Goal: Transaction & Acquisition: Purchase product/service

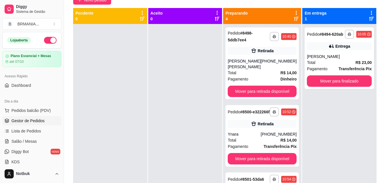
scroll to position [57, 0]
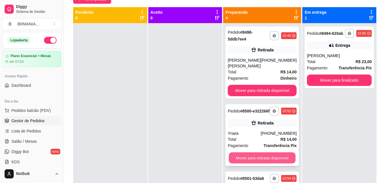
click at [276, 162] on button "Mover para retirada disponível" at bounding box center [262, 158] width 67 height 11
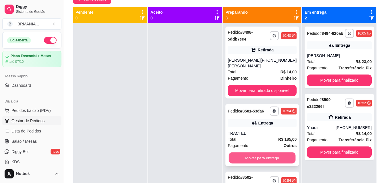
click at [276, 163] on button "Mover para entrega" at bounding box center [262, 158] width 67 height 11
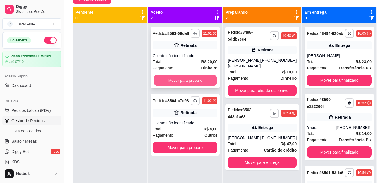
click at [203, 81] on button "Mover para preparo" at bounding box center [185, 80] width 63 height 11
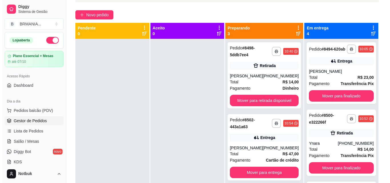
scroll to position [87, 0]
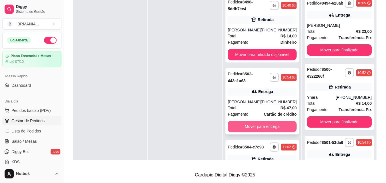
click at [271, 131] on button "Mover para entrega" at bounding box center [262, 126] width 69 height 11
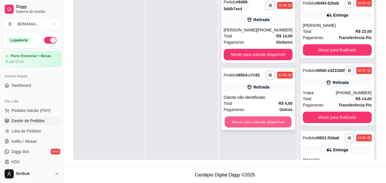
click at [266, 127] on button "Mover para retirada disponível" at bounding box center [257, 122] width 67 height 11
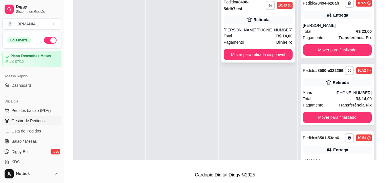
click at [256, 33] on div "[PERSON_NAME]" at bounding box center [240, 30] width 33 height 6
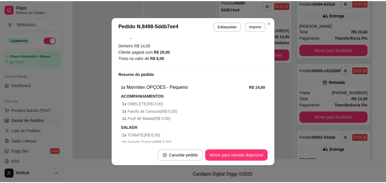
scroll to position [113, 0]
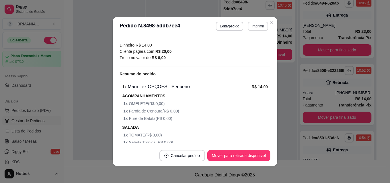
click at [251, 25] on button "Imprimir" at bounding box center [258, 26] width 20 height 9
click at [248, 45] on button "IMPRESSORA" at bounding box center [246, 46] width 40 height 9
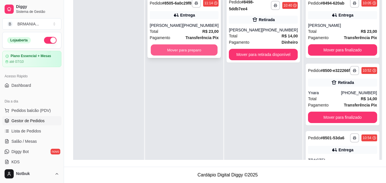
click at [202, 56] on button "Mover para preparo" at bounding box center [184, 50] width 67 height 11
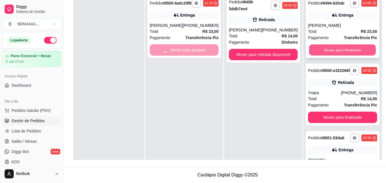
click at [331, 53] on button "Mover para finalizado" at bounding box center [342, 50] width 67 height 11
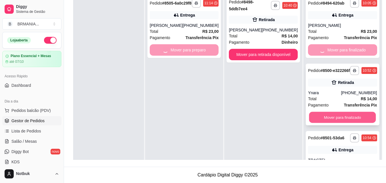
click at [330, 123] on button "Mover para finalizado" at bounding box center [342, 117] width 67 height 11
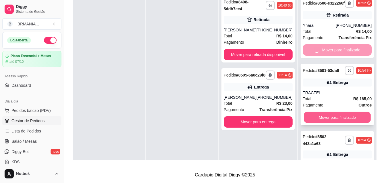
click at [328, 123] on button "Mover para finalizado" at bounding box center [337, 117] width 67 height 11
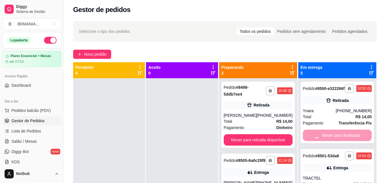
scroll to position [0, 0]
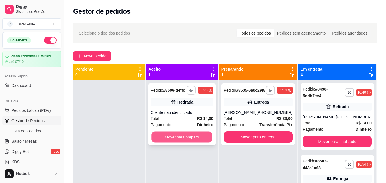
click at [186, 138] on button "Mover para preparo" at bounding box center [182, 137] width 61 height 11
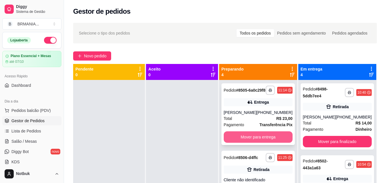
click at [249, 137] on button "Mover para entrega" at bounding box center [258, 136] width 69 height 11
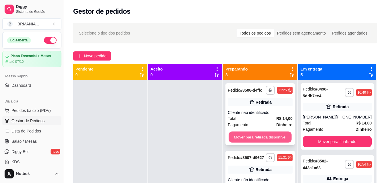
click at [253, 136] on button "Mover para retirada disponível" at bounding box center [260, 137] width 63 height 11
click at [253, 136] on button "Mover para retirada disponível" at bounding box center [260, 136] width 65 height 11
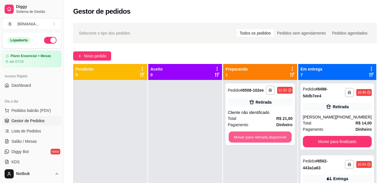
click at [253, 136] on button "Mover para retirada disponível" at bounding box center [260, 137] width 63 height 11
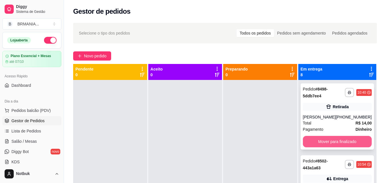
click at [324, 147] on button "Mover para finalizado" at bounding box center [337, 141] width 69 height 11
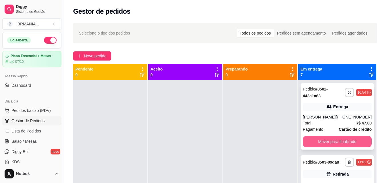
click at [326, 143] on button "Mover para finalizado" at bounding box center [337, 141] width 69 height 11
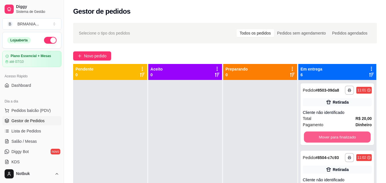
click at [326, 143] on button "Mover para finalizado" at bounding box center [337, 137] width 67 height 11
click at [329, 140] on button "Mover para finalizado" at bounding box center [337, 137] width 67 height 11
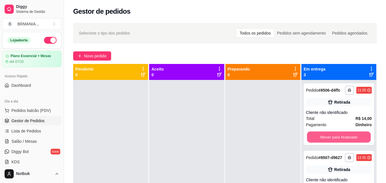
click at [329, 140] on button "Mover para finalizado" at bounding box center [339, 137] width 64 height 11
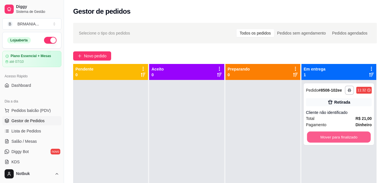
click at [329, 140] on button "Mover para finalizado" at bounding box center [339, 137] width 64 height 11
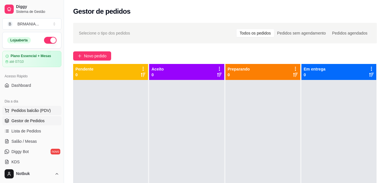
click at [39, 109] on span "Pedidos balcão (PDV)" at bounding box center [30, 111] width 39 height 6
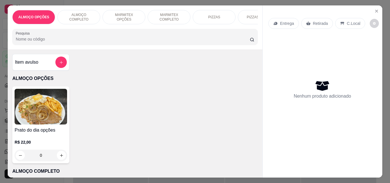
click at [75, 13] on p "ALMOÇO COMPLETO" at bounding box center [78, 17] width 33 height 9
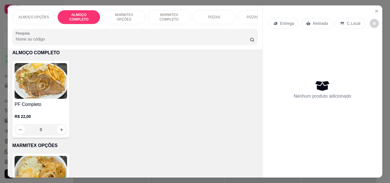
scroll to position [15, 0]
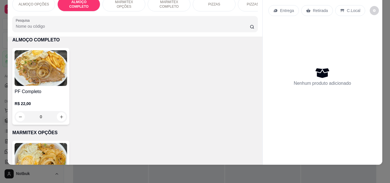
click at [44, 85] on img at bounding box center [41, 68] width 53 height 36
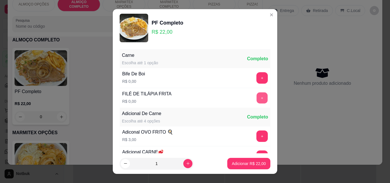
click at [257, 94] on button "+" at bounding box center [262, 98] width 11 height 11
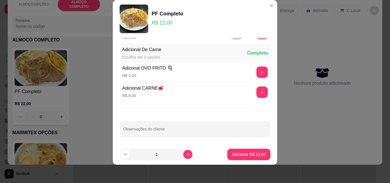
scroll to position [56, 0]
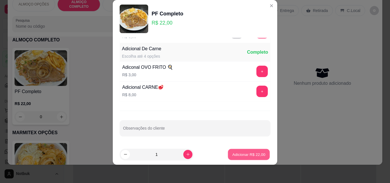
click at [253, 155] on p "Adicionar R$ 22,00" at bounding box center [248, 154] width 33 height 5
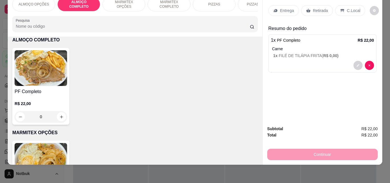
click at [343, 5] on div "C.Local" at bounding box center [350, 10] width 30 height 11
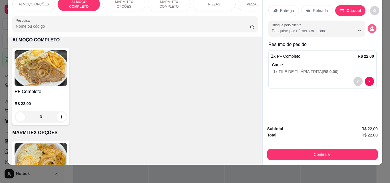
click at [371, 26] on icon "decrease-product-quantity" at bounding box center [372, 28] width 5 height 5
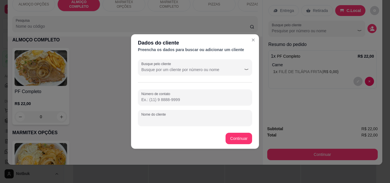
click at [180, 121] on input "Nome do cliente" at bounding box center [194, 120] width 107 height 6
type input "l"
click at [181, 121] on input "LUIZ GUSTAVO MODERA" at bounding box center [194, 120] width 107 height 6
type input "LUIZ GUSTAVO MODERNA"
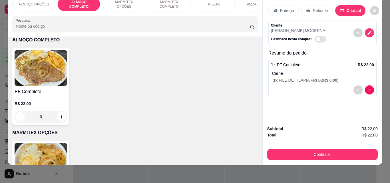
drag, startPoint x: 319, startPoint y: 161, endPoint x: 321, endPoint y: 147, distance: 14.5
click at [319, 161] on div "ALMOÇO OPÇÕES ALMOÇO COMPLETO MARMITEX OPÇÕES MARMITEX COMPLETO PIZZAS PIZZAS D…" at bounding box center [195, 91] width 390 height 183
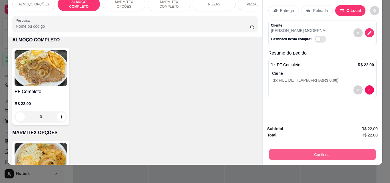
click at [319, 149] on button "Continuar" at bounding box center [322, 154] width 107 height 11
click at [272, 149] on button "Continuar" at bounding box center [322, 154] width 111 height 11
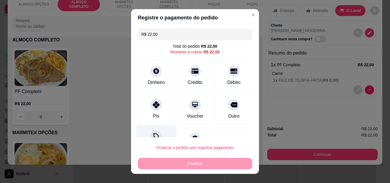
click at [160, 137] on div "Desconto" at bounding box center [156, 141] width 40 height 33
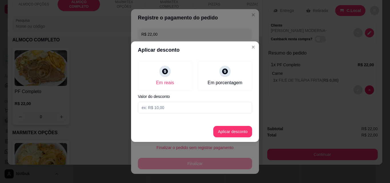
click at [172, 112] on input at bounding box center [195, 107] width 114 height 11
type input "2,00"
click at [222, 133] on button "Aplicar desconto" at bounding box center [232, 131] width 37 height 11
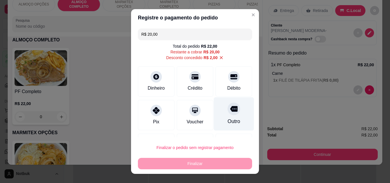
click at [230, 110] on icon at bounding box center [233, 109] width 7 height 6
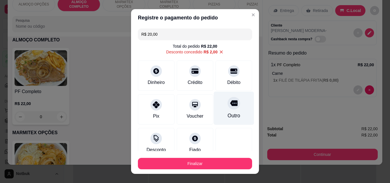
type input "R$ 0,00"
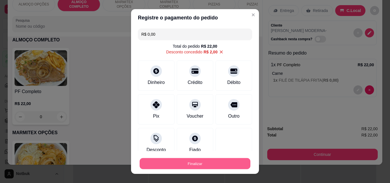
click at [216, 161] on button "Finalizar" at bounding box center [195, 163] width 111 height 11
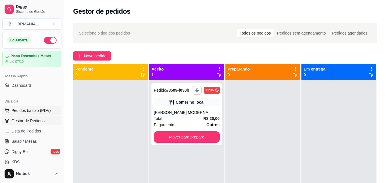
click at [37, 115] on button "Pedidos balcão (PDV)" at bounding box center [31, 110] width 59 height 9
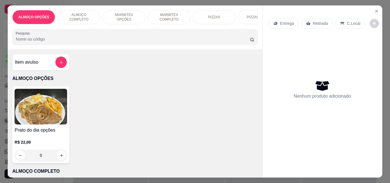
click at [93, 13] on p "ALMOÇO COMPLETO" at bounding box center [78, 17] width 33 height 9
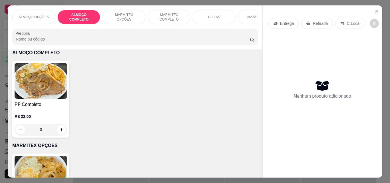
scroll to position [15, 0]
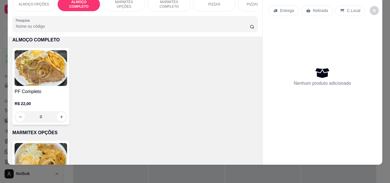
click at [42, 75] on img at bounding box center [41, 68] width 53 height 36
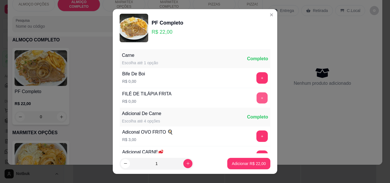
click at [257, 99] on button "+" at bounding box center [262, 98] width 11 height 11
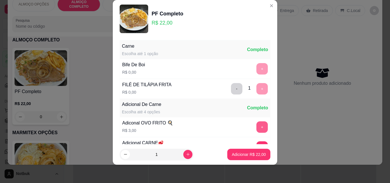
scroll to position [56, 0]
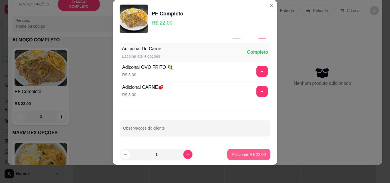
click at [254, 159] on button "Adicionar R$ 22,00" at bounding box center [248, 154] width 43 height 11
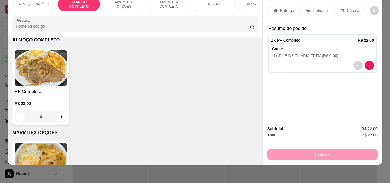
drag, startPoint x: 353, startPoint y: 7, endPoint x: 353, endPoint y: 10, distance: 3.4
click at [353, 10] on div "C.Local" at bounding box center [350, 10] width 30 height 11
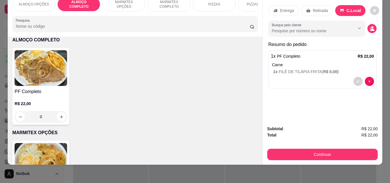
click at [364, 25] on div "Busque pelo cliente" at bounding box center [322, 29] width 108 height 16
click at [371, 26] on icon "decrease-product-quantity" at bounding box center [372, 28] width 5 height 5
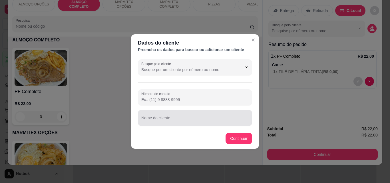
click at [168, 121] on input "Nome do cliente" at bounding box center [194, 120] width 107 height 6
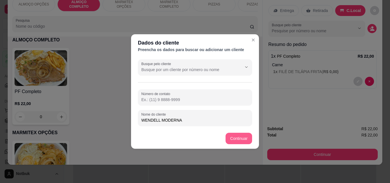
type input "WENDELL MODERNA"
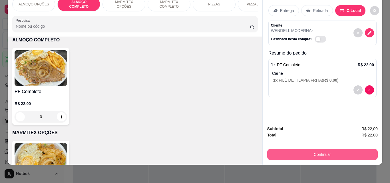
click at [287, 149] on button "Continuar" at bounding box center [322, 154] width 111 height 11
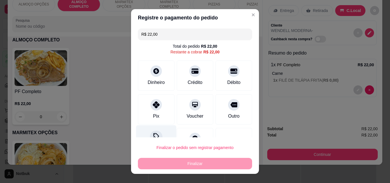
click at [153, 135] on icon at bounding box center [156, 136] width 7 height 7
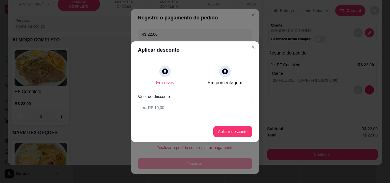
click at [169, 110] on input at bounding box center [195, 107] width 114 height 11
type input "2,00"
click at [228, 135] on button "Aplicar desconto" at bounding box center [232, 131] width 39 height 11
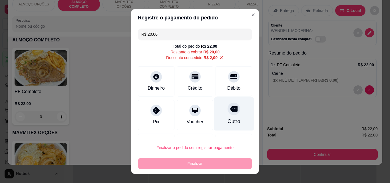
click at [231, 111] on div "Outro" at bounding box center [234, 113] width 40 height 33
type input "R$ 0,00"
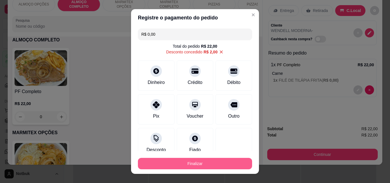
click at [202, 161] on button "Finalizar" at bounding box center [195, 163] width 114 height 11
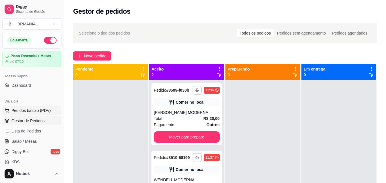
click at [39, 108] on span "Pedidos balcão (PDV)" at bounding box center [30, 111] width 39 height 6
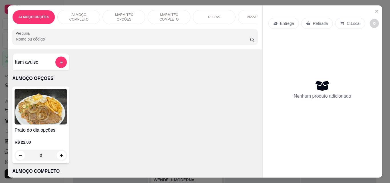
click at [91, 14] on p "ALMOÇO COMPLETO" at bounding box center [78, 17] width 33 height 9
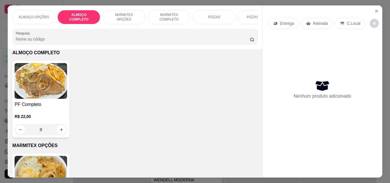
scroll to position [15, 0]
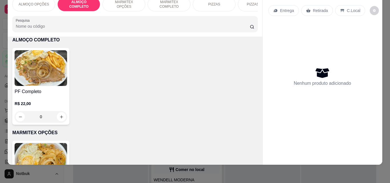
click at [47, 92] on h4 "PF Completo" at bounding box center [41, 91] width 53 height 7
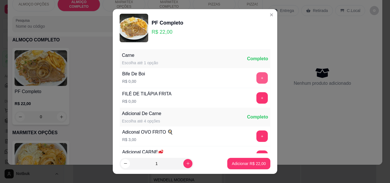
click at [256, 77] on button "+" at bounding box center [261, 77] width 11 height 11
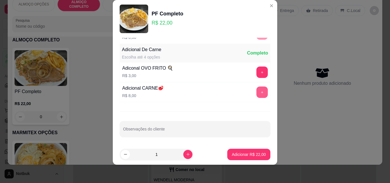
scroll to position [56, 0]
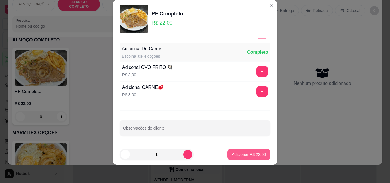
click at [246, 155] on p "Adicionar R$ 22,00" at bounding box center [249, 155] width 34 height 6
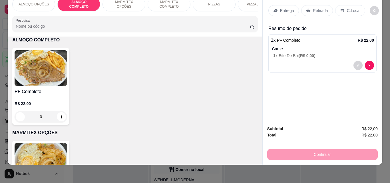
click at [347, 8] on p "C.Local" at bounding box center [353, 11] width 13 height 6
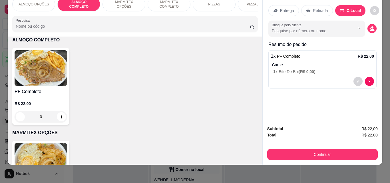
click at [372, 24] on button "decrease-product-quantity" at bounding box center [372, 28] width 9 height 9
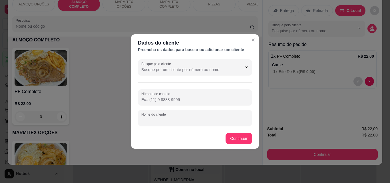
click at [156, 121] on input "Nome do cliente" at bounding box center [194, 120] width 107 height 6
type input "GUILHERME MODERNA"
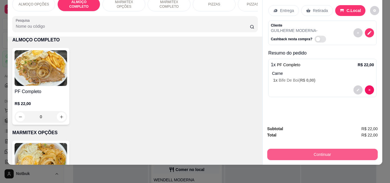
click at [300, 153] on button "Continuar" at bounding box center [322, 154] width 111 height 11
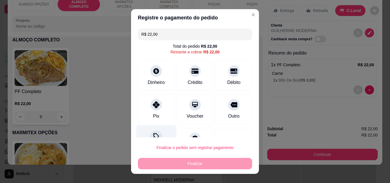
click at [153, 135] on icon at bounding box center [156, 136] width 7 height 7
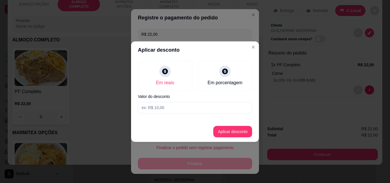
click at [172, 109] on input at bounding box center [195, 107] width 114 height 11
type input "2,00"
click at [232, 135] on button "Aplicar desconto" at bounding box center [232, 131] width 37 height 11
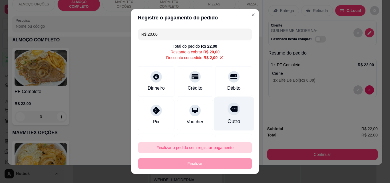
click at [230, 118] on div "Outro" at bounding box center [234, 113] width 40 height 33
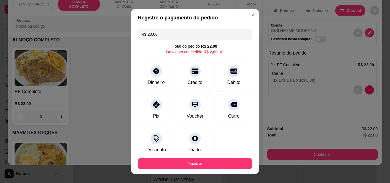
type input "R$ 0,00"
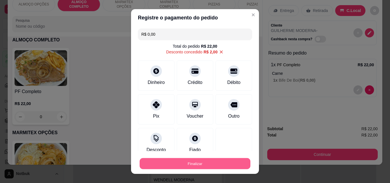
click at [223, 163] on button "Finalizar" at bounding box center [195, 163] width 111 height 11
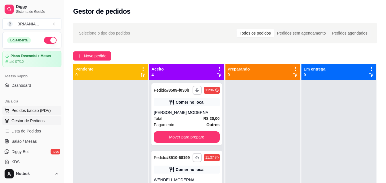
click at [35, 109] on span "Pedidos balcão (PDV)" at bounding box center [30, 111] width 39 height 6
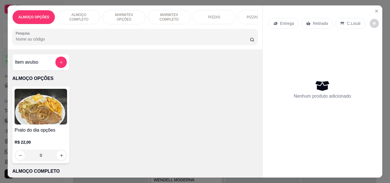
click at [157, 17] on p "MARMITEX COMPLETO" at bounding box center [169, 17] width 33 height 9
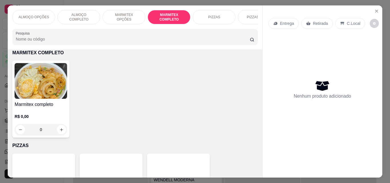
scroll to position [15, 0]
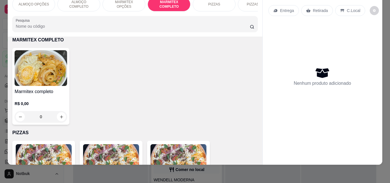
click at [50, 71] on img at bounding box center [41, 68] width 53 height 36
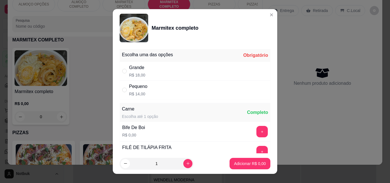
click at [165, 67] on div "Grande R$ 18,00" at bounding box center [195, 71] width 151 height 19
radio input "true"
click at [256, 129] on button "+" at bounding box center [261, 131] width 11 height 11
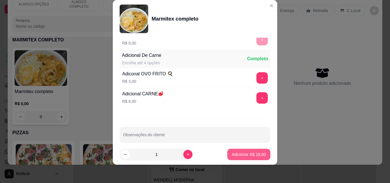
scroll to position [115, 0]
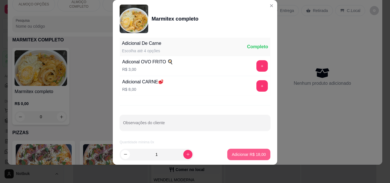
click at [247, 153] on p "Adicionar R$ 18,00" at bounding box center [249, 155] width 34 height 6
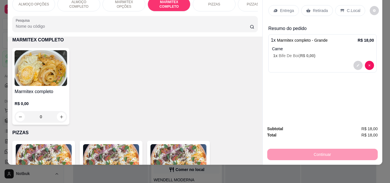
click at [347, 8] on p "C.Local" at bounding box center [353, 11] width 13 height 6
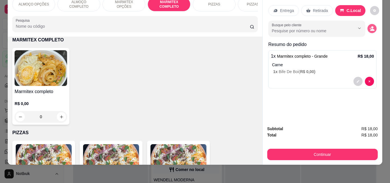
click at [373, 24] on button "decrease-product-quantity" at bounding box center [372, 28] width 9 height 9
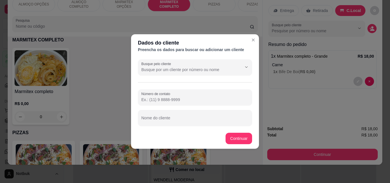
click at [189, 112] on div "Nome do cliente" at bounding box center [195, 118] width 114 height 16
click at [192, 120] on input "Nome do cliente" at bounding box center [194, 120] width 107 height 6
type input "MARCOS TRACTEL"
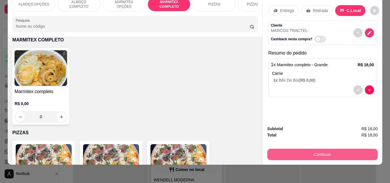
click at [332, 149] on button "Continuar" at bounding box center [322, 154] width 111 height 11
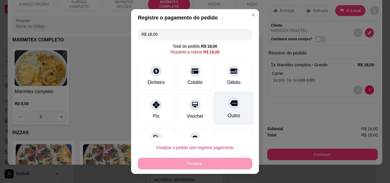
click at [228, 112] on div "Outro" at bounding box center [234, 115] width 13 height 7
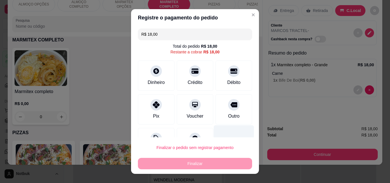
type input "R$ 0,00"
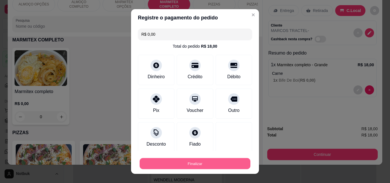
click at [198, 165] on button "Finalizar" at bounding box center [195, 163] width 111 height 11
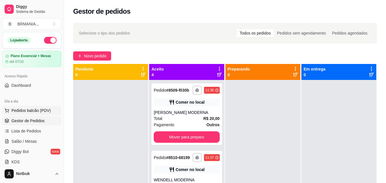
click at [33, 111] on span "Pedidos balcão (PDV)" at bounding box center [30, 111] width 39 height 6
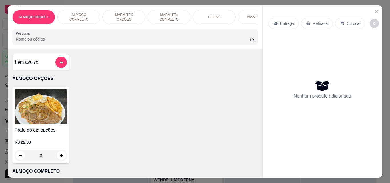
click at [87, 15] on p "ALMOÇO COMPLETO" at bounding box center [78, 17] width 33 height 9
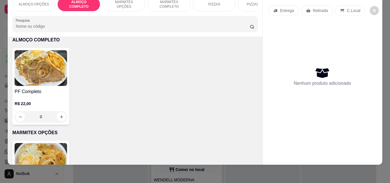
click at [42, 95] on div "R$ 22,00 0" at bounding box center [41, 108] width 53 height 27
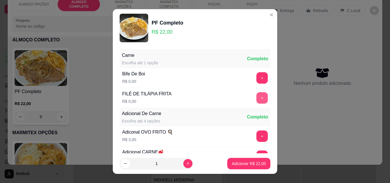
click at [256, 99] on button "+" at bounding box center [261, 97] width 11 height 11
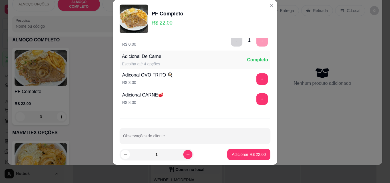
scroll to position [56, 0]
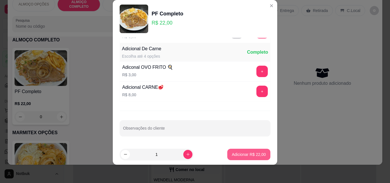
click at [251, 153] on p "Adicionar R$ 22,00" at bounding box center [249, 155] width 34 height 6
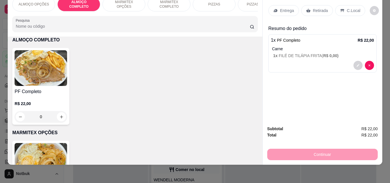
click at [352, 8] on p "C.Local" at bounding box center [353, 11] width 13 height 6
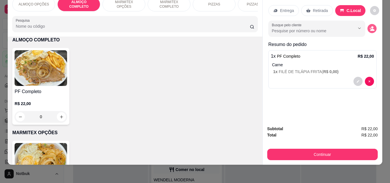
click at [370, 29] on icon "decrease-product-quantity" at bounding box center [372, 30] width 4 height 2
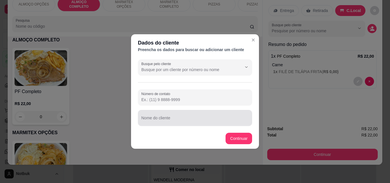
click at [167, 113] on div at bounding box center [194, 117] width 107 height 11
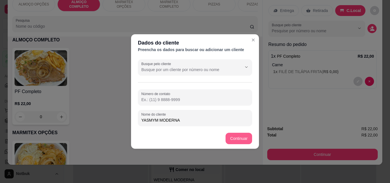
type input "YASMYM MODERNA"
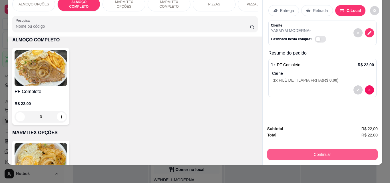
click at [306, 149] on button "Continuar" at bounding box center [322, 154] width 111 height 11
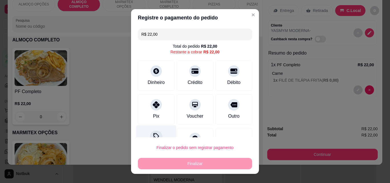
click at [157, 132] on div at bounding box center [156, 137] width 13 height 13
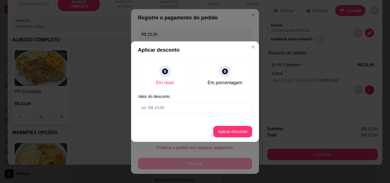
click at [162, 109] on input at bounding box center [195, 107] width 114 height 11
type input "2,00"
click at [218, 135] on button "Aplicar desconto" at bounding box center [232, 131] width 39 height 11
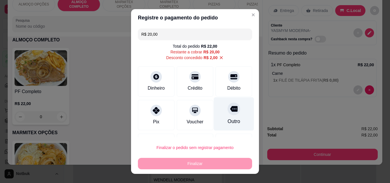
click at [228, 107] on div at bounding box center [234, 109] width 13 height 13
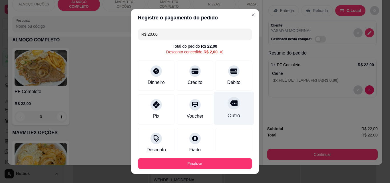
type input "R$ 0,00"
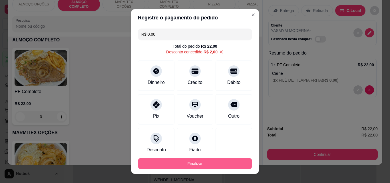
click at [208, 162] on button "Finalizar" at bounding box center [195, 163] width 114 height 11
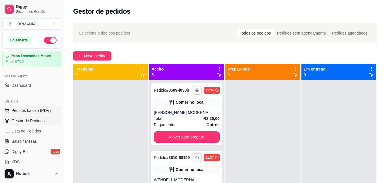
click at [44, 110] on span "Pedidos balcão (PDV)" at bounding box center [30, 111] width 39 height 6
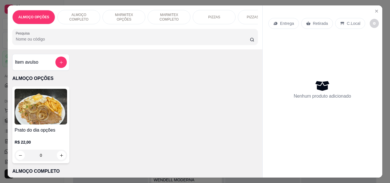
click at [78, 15] on p "ALMOÇO COMPLETO" at bounding box center [78, 17] width 33 height 9
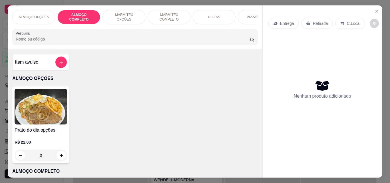
scroll to position [15, 0]
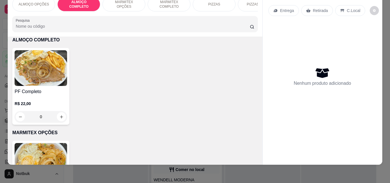
click at [51, 58] on img at bounding box center [41, 68] width 53 height 36
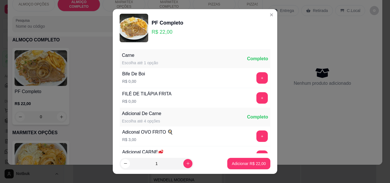
click at [256, 100] on button "+" at bounding box center [261, 97] width 11 height 11
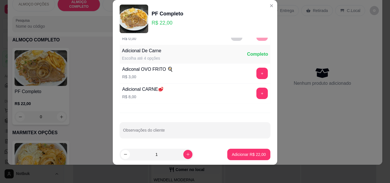
scroll to position [56, 0]
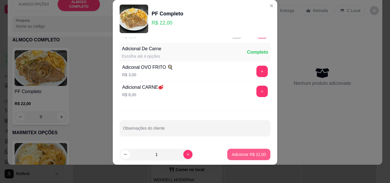
click at [249, 153] on p "Adicionar R$ 22,00" at bounding box center [249, 155] width 34 height 6
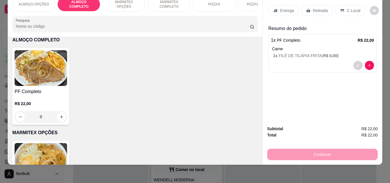
click at [353, 11] on div "C.Local" at bounding box center [350, 10] width 30 height 11
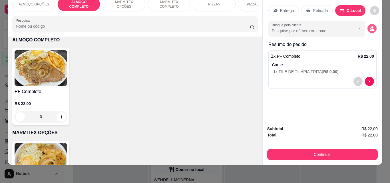
click at [368, 28] on button "decrease-product-quantity" at bounding box center [372, 28] width 9 height 9
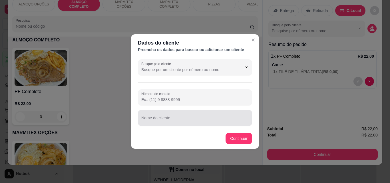
click at [177, 118] on input "Nome do cliente" at bounding box center [194, 120] width 107 height 6
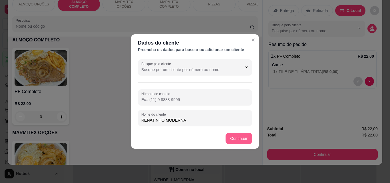
type input "RENATINHO MODERNA"
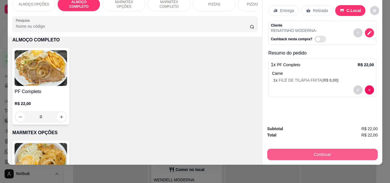
click at [331, 151] on button "Continuar" at bounding box center [322, 154] width 111 height 11
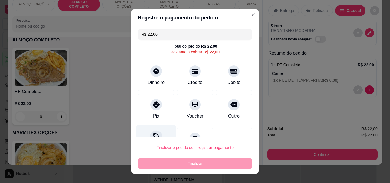
click at [150, 133] on div "Desconto" at bounding box center [156, 141] width 40 height 33
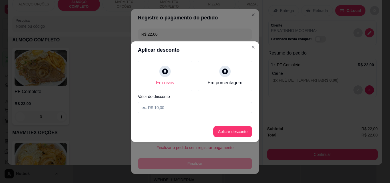
click at [169, 108] on input at bounding box center [195, 107] width 114 height 11
type input "2,00"
click at [242, 129] on button "Aplicar desconto" at bounding box center [232, 131] width 37 height 11
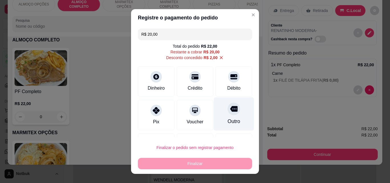
click at [230, 107] on icon at bounding box center [233, 109] width 7 height 6
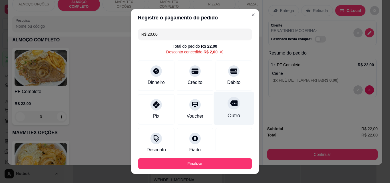
type input "R$ 0,00"
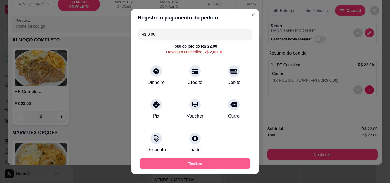
click at [224, 163] on button "Finalizar" at bounding box center [195, 163] width 111 height 11
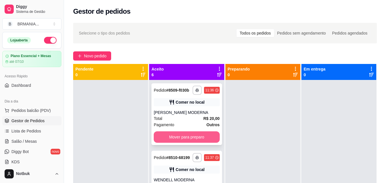
click at [188, 140] on button "Mover para preparo" at bounding box center [187, 136] width 66 height 11
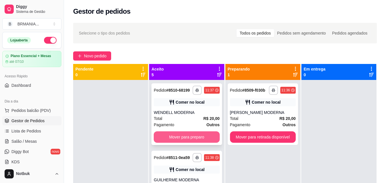
click at [189, 141] on button "Mover para preparo" at bounding box center [187, 136] width 66 height 11
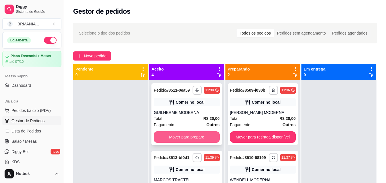
click at [191, 142] on button "Mover para preparo" at bounding box center [187, 136] width 66 height 11
click at [186, 143] on button "Mover para preparo" at bounding box center [187, 136] width 66 height 11
click at [186, 140] on button "Mover para preparo" at bounding box center [187, 136] width 66 height 11
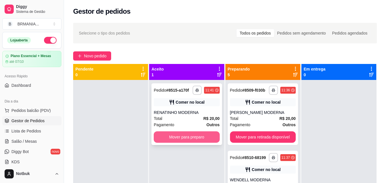
click at [189, 140] on button "Mover para preparo" at bounding box center [187, 136] width 66 height 11
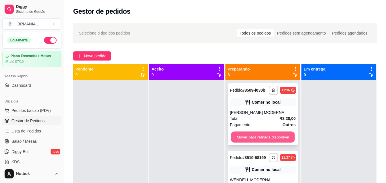
click at [260, 138] on button "Mover para retirada disponível" at bounding box center [263, 137] width 64 height 11
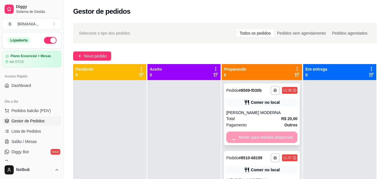
click at [265, 138] on div "Mover para retirada disponível" at bounding box center [261, 136] width 71 height 11
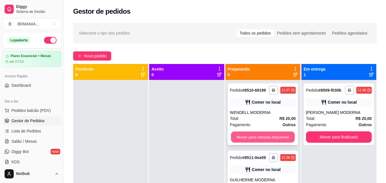
click at [275, 138] on button "Mover para retirada disponível" at bounding box center [263, 137] width 64 height 11
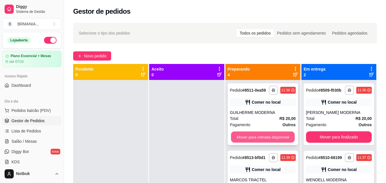
click at [263, 138] on button "Mover para retirada disponível" at bounding box center [263, 137] width 64 height 11
click at [265, 136] on button "Mover para retirada disponível" at bounding box center [263, 136] width 66 height 11
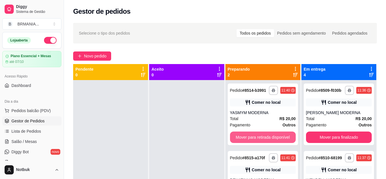
click at [265, 136] on button "Mover para retirada disponível" at bounding box center [263, 136] width 66 height 11
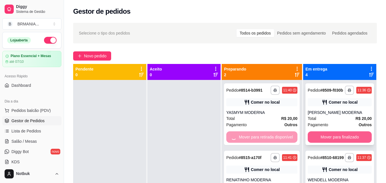
click at [316, 143] on button "Mover para finalizado" at bounding box center [340, 136] width 64 height 11
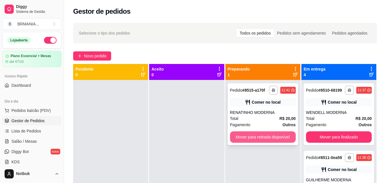
click at [263, 133] on button "Mover para retirada disponível" at bounding box center [263, 136] width 66 height 11
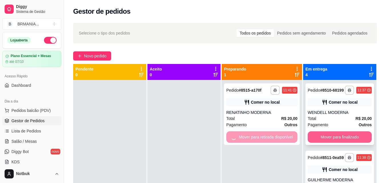
click at [328, 139] on button "Mover para finalizado" at bounding box center [340, 136] width 64 height 11
click at [326, 135] on div "**********" at bounding box center [339, 114] width 69 height 62
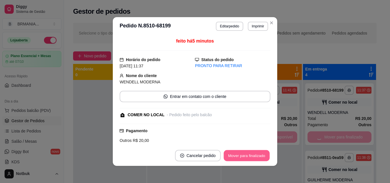
click at [256, 152] on button "Mover para finalizado" at bounding box center [247, 155] width 46 height 11
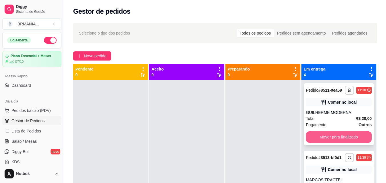
click at [338, 142] on button "Mover para finalizado" at bounding box center [339, 136] width 66 height 11
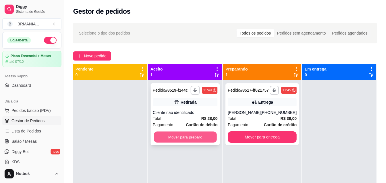
click at [175, 136] on button "Mover para preparo" at bounding box center [185, 137] width 63 height 11
click at [177, 137] on button "Mover para preparo" at bounding box center [185, 136] width 65 height 11
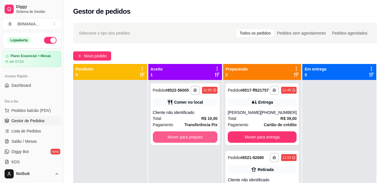
click at [177, 137] on button "Mover para preparo" at bounding box center [185, 136] width 65 height 11
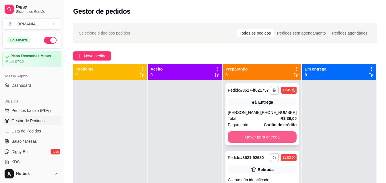
click at [232, 138] on button "Mover para entrega" at bounding box center [262, 136] width 69 height 11
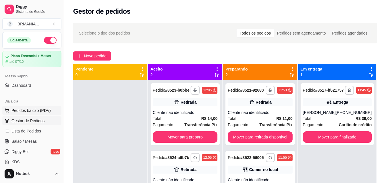
click at [46, 112] on span "Pedidos balcão (PDV)" at bounding box center [30, 111] width 39 height 6
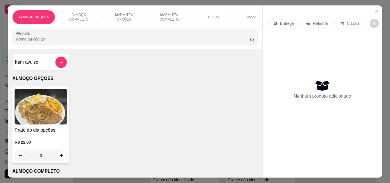
click at [78, 16] on p "ALMOÇO COMPLETO" at bounding box center [78, 17] width 33 height 9
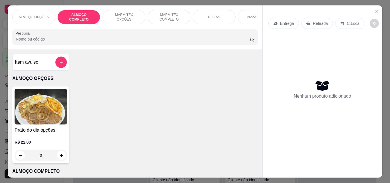
scroll to position [15, 0]
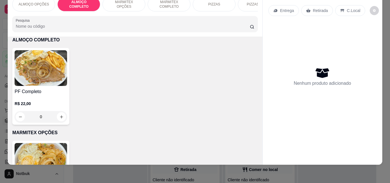
click at [38, 98] on div "R$ 22,00 0" at bounding box center [41, 108] width 53 height 27
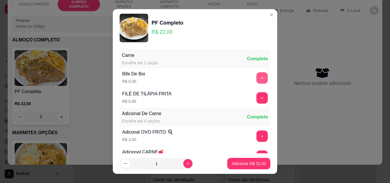
click at [256, 79] on button "+" at bounding box center [261, 77] width 11 height 11
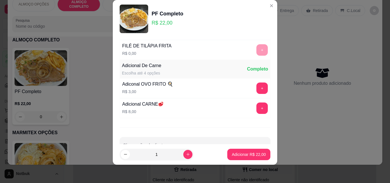
scroll to position [56, 0]
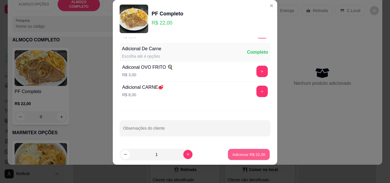
click at [255, 155] on p "Adicionar R$ 22,00" at bounding box center [248, 154] width 33 height 5
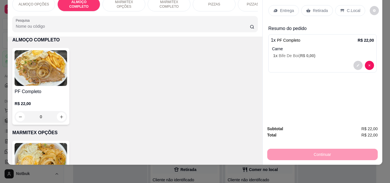
click at [350, 8] on p "C.Local" at bounding box center [353, 11] width 13 height 6
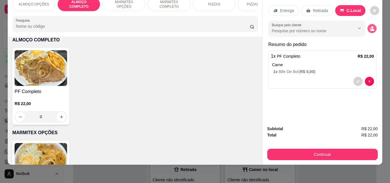
click at [370, 29] on icon "decrease-product-quantity" at bounding box center [372, 30] width 4 height 2
click at [320, 9] on p "Retirada" at bounding box center [320, 11] width 15 height 6
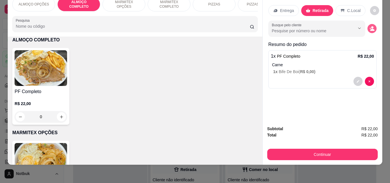
click at [368, 28] on button "decrease-product-quantity" at bounding box center [372, 28] width 9 height 9
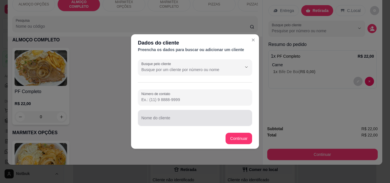
click at [179, 117] on div at bounding box center [194, 117] width 107 height 11
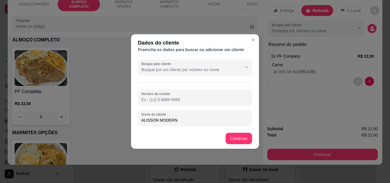
type input "ALISSON MODERNA"
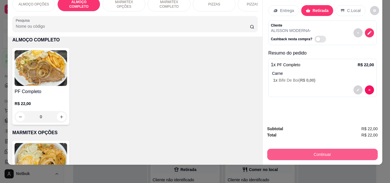
click at [316, 151] on button "Continuar" at bounding box center [322, 154] width 111 height 11
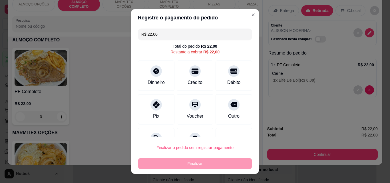
click at [156, 127] on div "R$ 22,00 Total do pedido R$ 22,00 Restante a cobrar R$ 22,00 Dinheiro Crédito D…" at bounding box center [195, 81] width 128 height 111
click at [156, 132] on div "Desconto" at bounding box center [156, 141] width 40 height 33
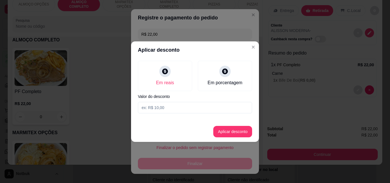
click at [186, 110] on input at bounding box center [195, 107] width 114 height 11
type input "2,00"
click at [238, 127] on button "Aplicar desconto" at bounding box center [232, 131] width 37 height 11
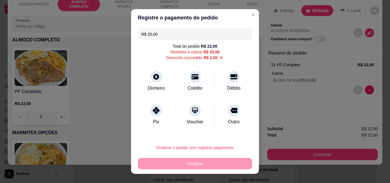
click at [238, 127] on div "Outro" at bounding box center [234, 115] width 37 height 30
type input "R$ 0,00"
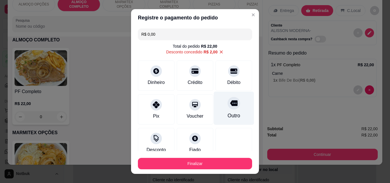
click at [228, 117] on div "Outro" at bounding box center [234, 115] width 13 height 7
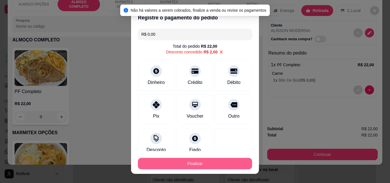
click at [214, 163] on button "Finalizar" at bounding box center [195, 163] width 114 height 11
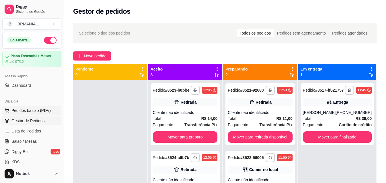
click at [32, 110] on span "Pedidos balcão (PDV)" at bounding box center [30, 111] width 39 height 6
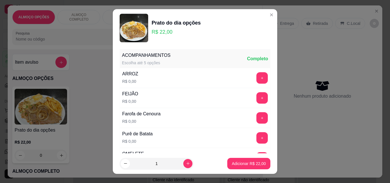
click at [88, 17] on div "ALMOÇO COMPLETO" at bounding box center [78, 17] width 43 height 14
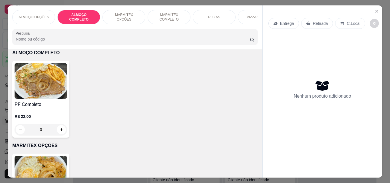
scroll to position [15, 0]
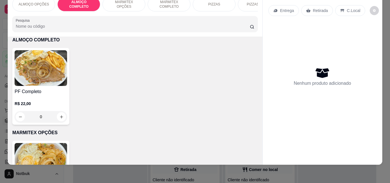
click at [37, 95] on h4 "PF Completo" at bounding box center [41, 91] width 53 height 7
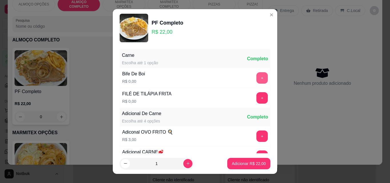
click at [256, 79] on button "+" at bounding box center [261, 77] width 11 height 11
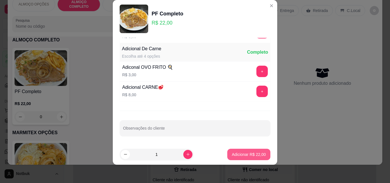
click at [244, 157] on p "Adicionar R$ 22,00" at bounding box center [249, 155] width 34 height 6
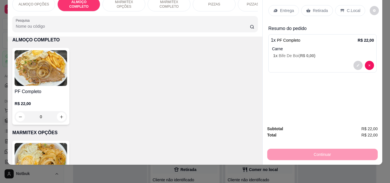
click at [339, 9] on div "C.Local" at bounding box center [350, 10] width 30 height 11
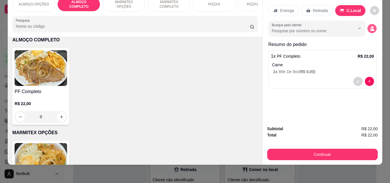
click at [370, 26] on icon "decrease-product-quantity" at bounding box center [372, 28] width 5 height 5
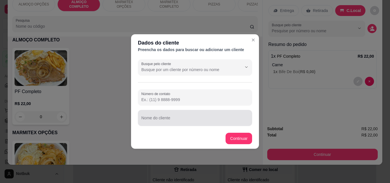
click at [180, 117] on div at bounding box center [194, 117] width 107 height 11
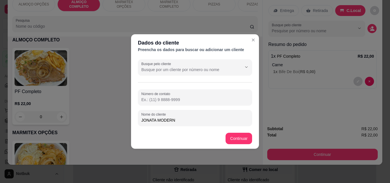
type input "JONATA MODERNA"
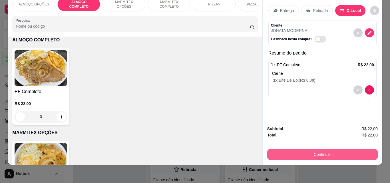
click at [303, 151] on button "Continuar" at bounding box center [322, 154] width 111 height 11
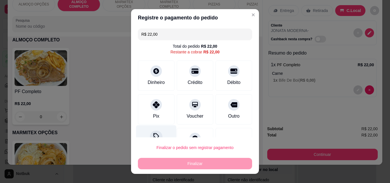
click at [155, 132] on div "Desconto" at bounding box center [156, 141] width 40 height 33
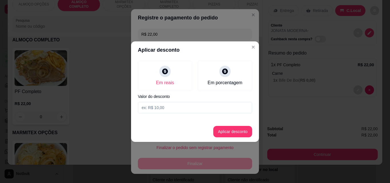
click at [173, 108] on input at bounding box center [195, 107] width 114 height 11
type input "2,00"
click at [231, 127] on button "Aplicar desconto" at bounding box center [232, 131] width 39 height 11
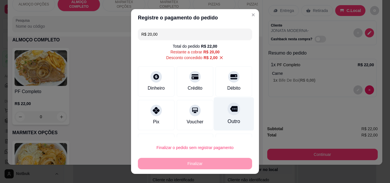
click at [230, 110] on div at bounding box center [234, 109] width 13 height 13
type input "R$ 0,00"
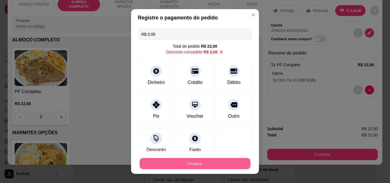
click at [207, 162] on button "Finalizar" at bounding box center [195, 163] width 111 height 11
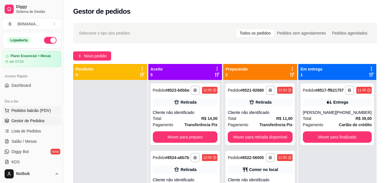
click at [48, 109] on span "Pedidos balcão (PDV)" at bounding box center [30, 111] width 39 height 6
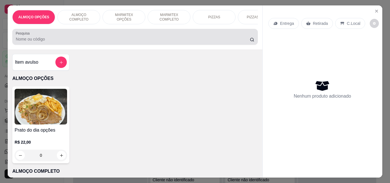
click at [78, 37] on div at bounding box center [135, 36] width 238 height 11
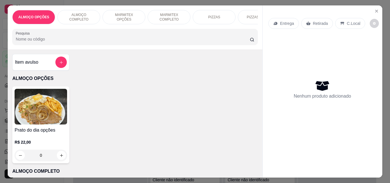
click at [80, 15] on p "ALMOÇO COMPLETO" at bounding box center [78, 17] width 33 height 9
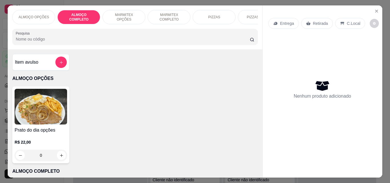
scroll to position [15, 0]
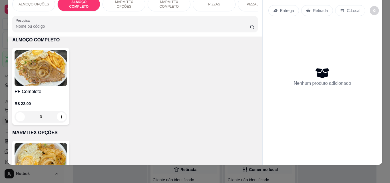
click at [48, 75] on img at bounding box center [41, 68] width 53 height 36
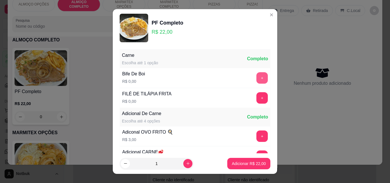
click at [251, 84] on div "Bife De Boi R$ 0,00 +" at bounding box center [195, 78] width 151 height 20
click at [256, 98] on button "+" at bounding box center [261, 97] width 11 height 11
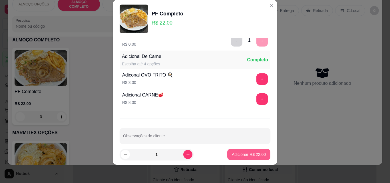
scroll to position [56, 0]
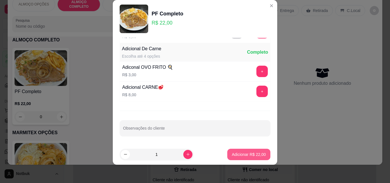
click at [250, 152] on p "Adicionar R$ 22,00" at bounding box center [249, 155] width 34 height 6
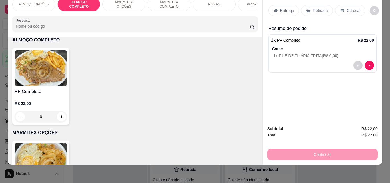
drag, startPoint x: 345, startPoint y: 9, endPoint x: 305, endPoint y: 153, distance: 149.7
click at [346, 9] on div "C.Local" at bounding box center [350, 10] width 30 height 11
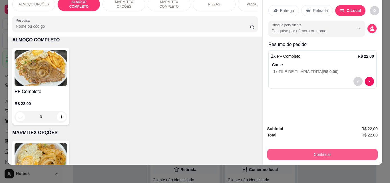
click at [305, 153] on button "Continuar" at bounding box center [322, 154] width 111 height 11
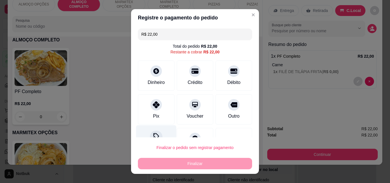
click at [161, 131] on div "Desconto" at bounding box center [156, 141] width 40 height 33
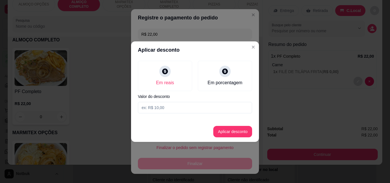
click at [163, 107] on input at bounding box center [195, 107] width 114 height 11
type input "2,00"
click at [238, 132] on button "Aplicar desconto" at bounding box center [232, 131] width 39 height 11
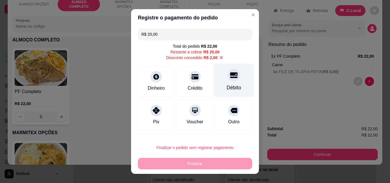
click at [229, 79] on div at bounding box center [234, 75] width 13 height 13
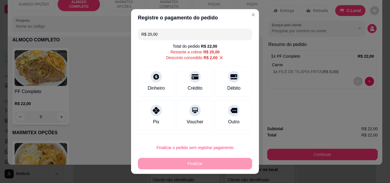
type input "R$ 0,00"
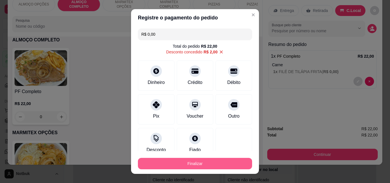
click at [210, 165] on button "Finalizar" at bounding box center [195, 163] width 114 height 11
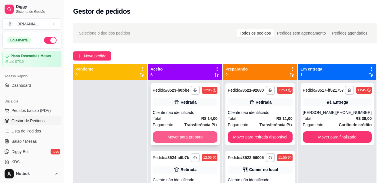
click at [198, 142] on button "Mover para preparo" at bounding box center [185, 136] width 65 height 11
click at [192, 140] on button "Mover para preparo" at bounding box center [185, 136] width 65 height 11
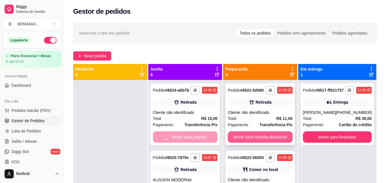
click at [245, 140] on button "Mover para retirada disponível" at bounding box center [260, 136] width 65 height 11
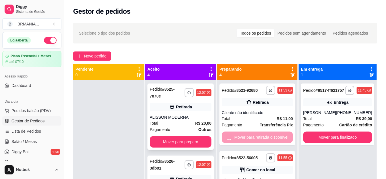
click at [192, 139] on button "Mover para preparo" at bounding box center [181, 141] width 62 height 11
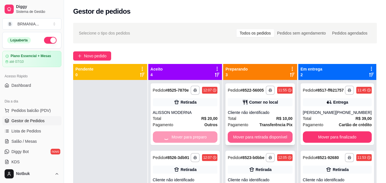
click at [261, 140] on button "Mover para retirada disponível" at bounding box center [260, 136] width 65 height 11
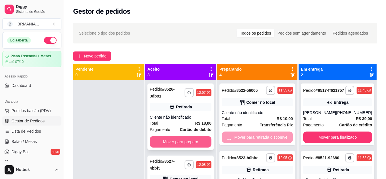
click at [192, 139] on button "Mover para preparo" at bounding box center [181, 141] width 62 height 11
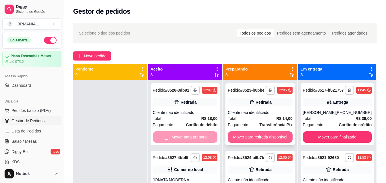
click at [262, 138] on button "Mover para retirada disponível" at bounding box center [260, 136] width 65 height 11
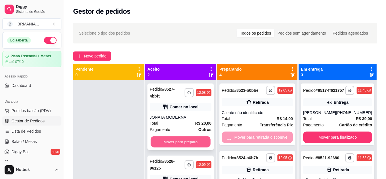
click at [183, 141] on button "Mover para preparo" at bounding box center [181, 141] width 60 height 11
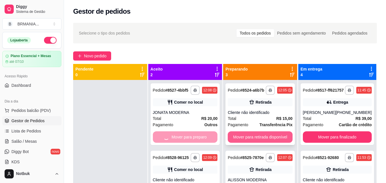
click at [270, 140] on button "Mover para retirada disponível" at bounding box center [260, 136] width 65 height 11
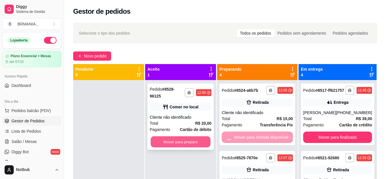
click at [197, 139] on button "Mover para preparo" at bounding box center [181, 141] width 60 height 11
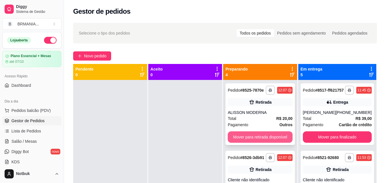
click at [272, 141] on button "Mover para retirada disponível" at bounding box center [260, 136] width 65 height 11
click at [268, 139] on button "Mover para retirada disponível" at bounding box center [260, 136] width 65 height 11
click at [270, 139] on button "Mover para retirada disponível" at bounding box center [260, 136] width 65 height 11
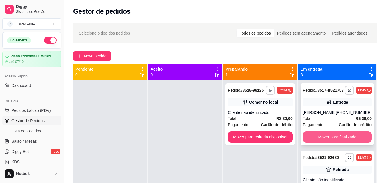
click at [313, 139] on button "Mover para finalizado" at bounding box center [337, 136] width 69 height 11
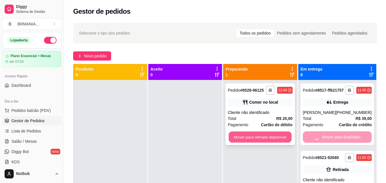
click at [259, 136] on button "Mover para retirada disponível" at bounding box center [260, 137] width 63 height 11
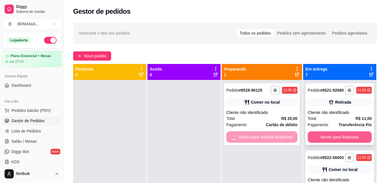
click at [338, 140] on button "Mover para finalizado" at bounding box center [340, 136] width 64 height 11
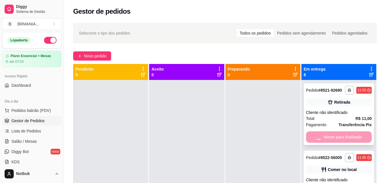
click at [333, 141] on div "Mover para finalizado" at bounding box center [339, 136] width 66 height 11
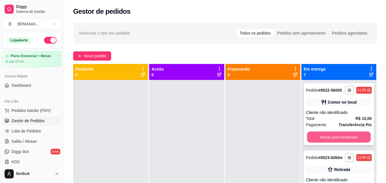
click at [339, 138] on button "Mover para finalizado" at bounding box center [339, 137] width 64 height 11
click at [338, 139] on button "Mover para finalizado" at bounding box center [339, 137] width 64 height 11
click at [338, 137] on button "Mover para finalizado" at bounding box center [339, 137] width 64 height 11
click at [340, 141] on button "Mover para finalizado" at bounding box center [339, 136] width 66 height 11
click at [345, 136] on div "**********" at bounding box center [339, 114] width 70 height 62
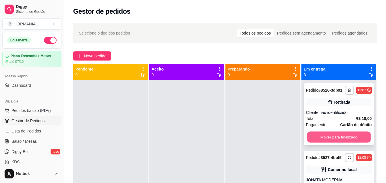
click at [351, 138] on button "Mover para finalizado" at bounding box center [339, 137] width 64 height 11
click at [346, 139] on button "Mover para finalizado" at bounding box center [339, 136] width 66 height 11
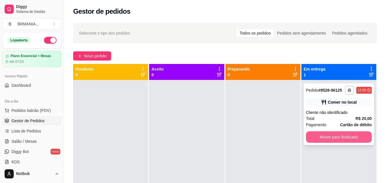
click at [344, 135] on button "Mover para finalizado" at bounding box center [339, 136] width 66 height 11
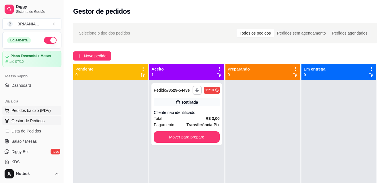
click at [24, 114] on button "Pedidos balcão (PDV)" at bounding box center [31, 110] width 59 height 9
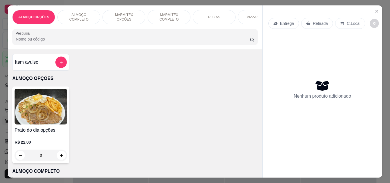
click at [77, 20] on div "ALMOÇO COMPLETO" at bounding box center [78, 17] width 43 height 14
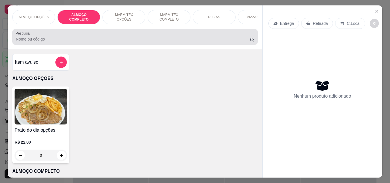
scroll to position [15, 0]
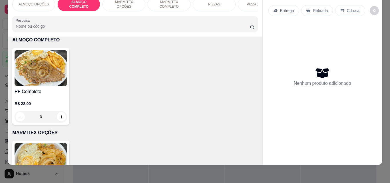
click at [59, 107] on p "R$ 22,00" at bounding box center [41, 104] width 53 height 6
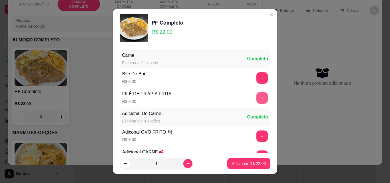
click at [254, 101] on div "+" at bounding box center [262, 97] width 16 height 11
click at [256, 100] on button "+" at bounding box center [261, 97] width 11 height 11
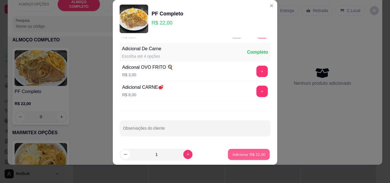
click at [248, 155] on p "Adicionar R$ 22,00" at bounding box center [248, 154] width 33 height 5
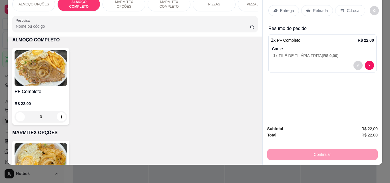
click at [348, 8] on p "C.Local" at bounding box center [353, 11] width 13 height 6
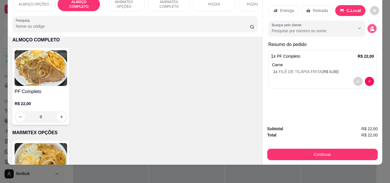
click at [370, 26] on icon "decrease-product-quantity" at bounding box center [372, 28] width 5 height 5
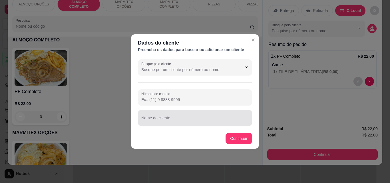
click at [165, 124] on div "Nome do cliente" at bounding box center [195, 118] width 114 height 16
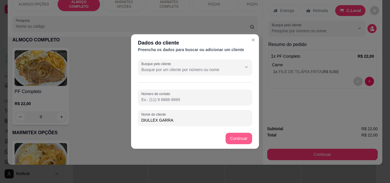
type input "DIULLEX GARRA"
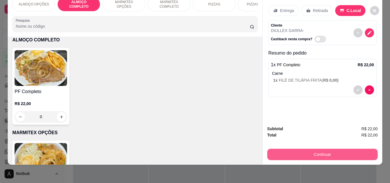
click at [309, 152] on button "Continuar" at bounding box center [322, 154] width 111 height 11
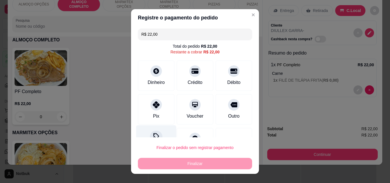
click at [148, 130] on div "Desconto" at bounding box center [156, 141] width 40 height 33
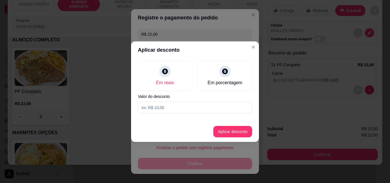
click at [194, 104] on input at bounding box center [195, 107] width 114 height 11
type input "2,00"
click at [233, 131] on button "Aplicar desconto" at bounding box center [232, 131] width 39 height 11
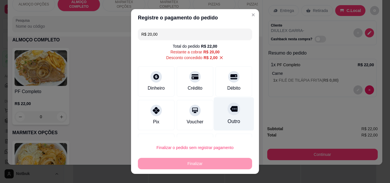
click at [227, 102] on div "Outro" at bounding box center [234, 113] width 40 height 33
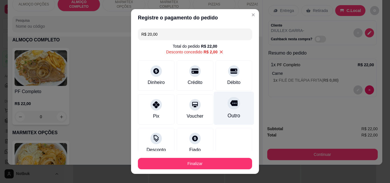
type input "R$ 0,00"
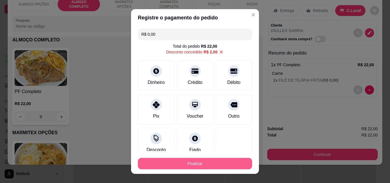
click at [212, 159] on button "Finalizar" at bounding box center [195, 163] width 114 height 11
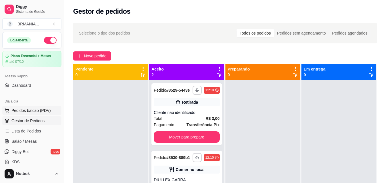
click at [36, 110] on span "Pedidos balcão (PDV)" at bounding box center [30, 111] width 39 height 6
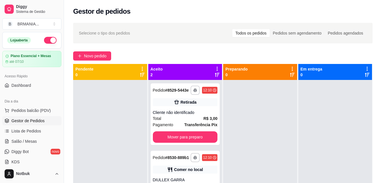
click at [98, 41] on input "Pesquisa" at bounding box center [131, 39] width 230 height 6
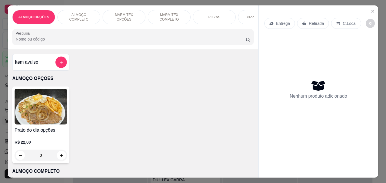
click at [85, 15] on p "ALMOÇO COMPLETO" at bounding box center [78, 17] width 33 height 9
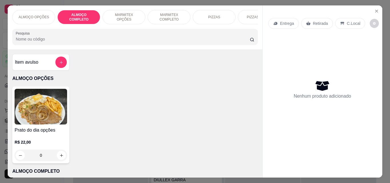
scroll to position [15, 0]
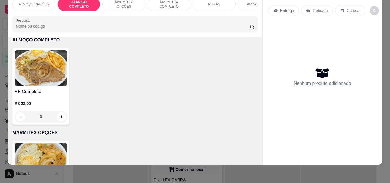
click at [44, 86] on img at bounding box center [41, 68] width 53 height 36
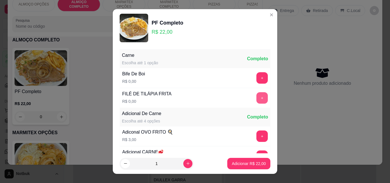
click at [256, 98] on button "+" at bounding box center [261, 97] width 11 height 11
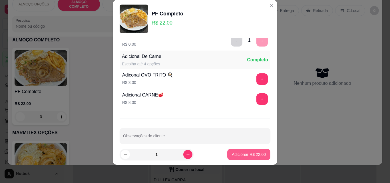
scroll to position [56, 0]
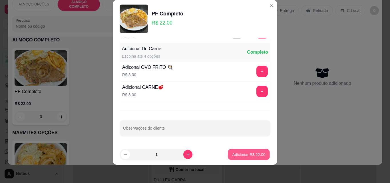
click at [251, 154] on p "Adicionar R$ 22,00" at bounding box center [248, 154] width 33 height 5
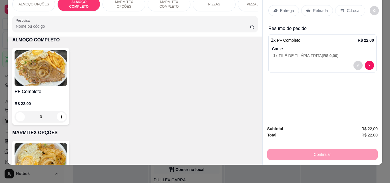
click at [351, 8] on p "C.Local" at bounding box center [353, 11] width 13 height 6
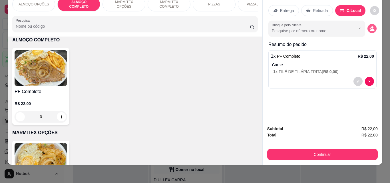
click at [370, 26] on icon "decrease-product-quantity" at bounding box center [372, 28] width 5 height 5
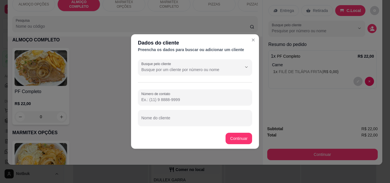
click at [164, 117] on div at bounding box center [194, 117] width 107 height 11
type input "EVERTON MODERNA"
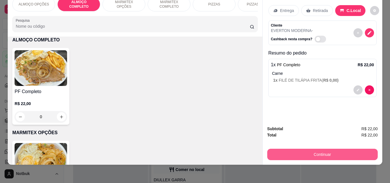
click at [316, 149] on button "Continuar" at bounding box center [322, 154] width 111 height 11
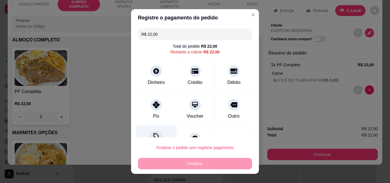
click at [155, 130] on div "Desconto" at bounding box center [156, 141] width 40 height 33
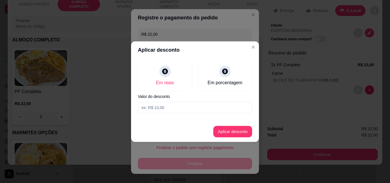
click at [177, 106] on input at bounding box center [195, 107] width 114 height 11
type input "2,00"
click at [228, 137] on button "Aplicar desconto" at bounding box center [232, 131] width 39 height 11
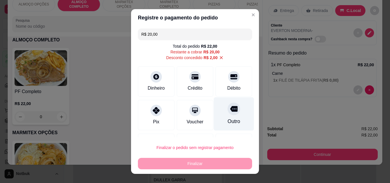
click at [227, 117] on div "Outro" at bounding box center [234, 113] width 40 height 33
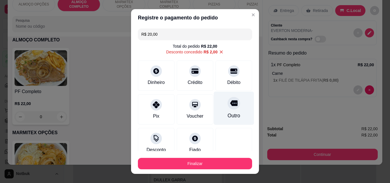
type input "R$ 0,00"
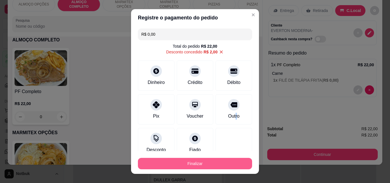
click at [217, 159] on button "Finalizar" at bounding box center [195, 163] width 114 height 11
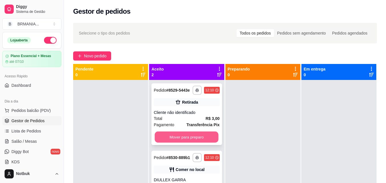
click at [182, 136] on button "Mover para preparo" at bounding box center [187, 137] width 64 height 11
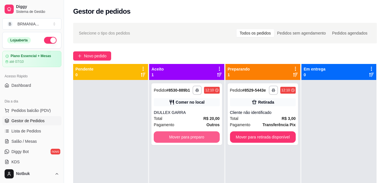
click at [182, 136] on button "Mover para preparo" at bounding box center [187, 136] width 66 height 11
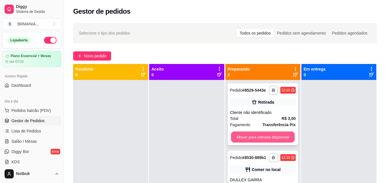
click at [242, 138] on button "Mover para retirada disponível" at bounding box center [263, 137] width 64 height 11
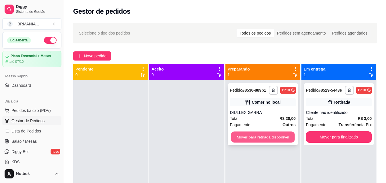
click at [246, 138] on button "Mover para retirada disponível" at bounding box center [263, 137] width 64 height 11
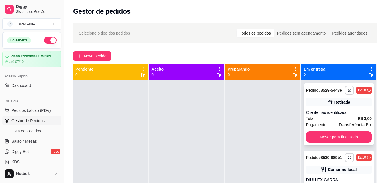
click at [345, 143] on div "**********" at bounding box center [339, 114] width 70 height 62
click at [344, 137] on button "Mover para finalizado" at bounding box center [339, 136] width 66 height 11
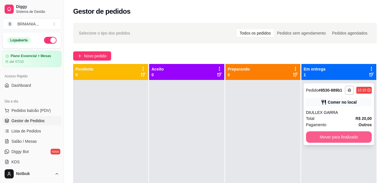
click at [344, 137] on button "Mover para finalizado" at bounding box center [339, 136] width 66 height 11
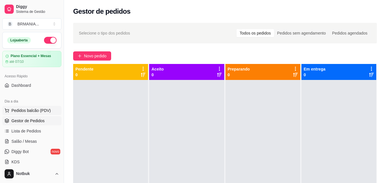
click at [38, 113] on span "Pedidos balcão (PDV)" at bounding box center [30, 111] width 39 height 6
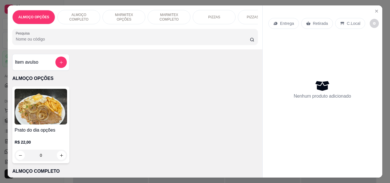
click at [71, 12] on div "ALMOÇO COMPLETO" at bounding box center [78, 17] width 43 height 14
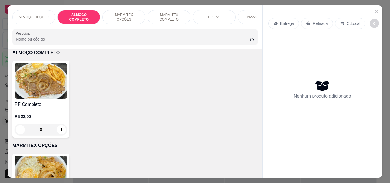
scroll to position [15, 0]
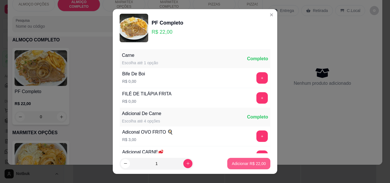
click at [248, 164] on p "Adicionar R$ 22,00" at bounding box center [249, 164] width 34 height 6
type input "1"
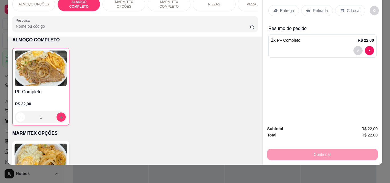
click at [352, 8] on p "C.Local" at bounding box center [353, 11] width 13 height 6
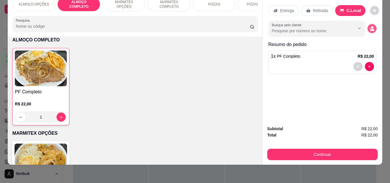
click at [371, 26] on icon "decrease-product-quantity" at bounding box center [372, 28] width 5 height 5
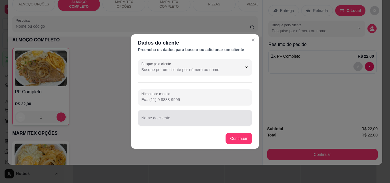
click at [196, 117] on div at bounding box center [194, 117] width 107 height 11
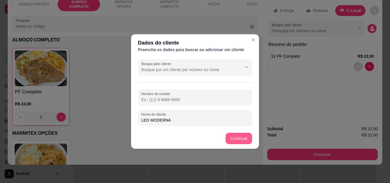
type input "LEO MODERNA"
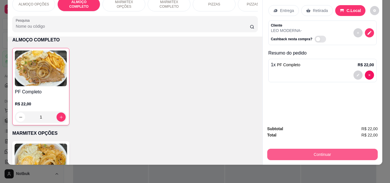
click at [319, 150] on button "Continuar" at bounding box center [322, 154] width 111 height 11
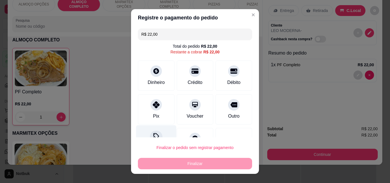
click at [160, 131] on div "Desconto" at bounding box center [156, 141] width 40 height 33
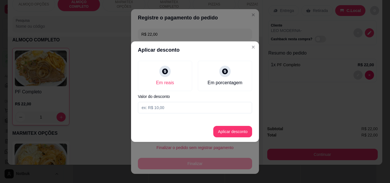
click at [225, 117] on section "Aplicar desconto Em reais Em porcentagem Valor do desconto Aplicar desconto" at bounding box center [195, 91] width 128 height 101
click at [225, 115] on div "Em reais Em porcentagem Valor do desconto" at bounding box center [195, 87] width 128 height 57
click at [228, 111] on input at bounding box center [195, 107] width 114 height 11
type input "2,00"
click at [239, 132] on button "Aplicar desconto" at bounding box center [232, 131] width 39 height 11
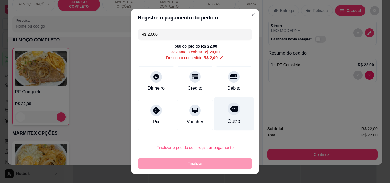
click at [229, 103] on div "Outro" at bounding box center [234, 113] width 40 height 33
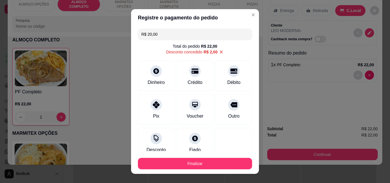
type input "R$ 0,00"
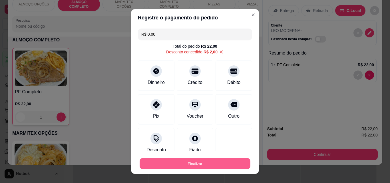
click at [217, 164] on button "Finalizar" at bounding box center [195, 163] width 111 height 11
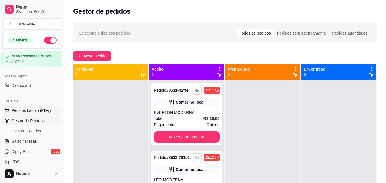
click at [30, 109] on span "Pedidos balcão (PDV)" at bounding box center [30, 111] width 39 height 6
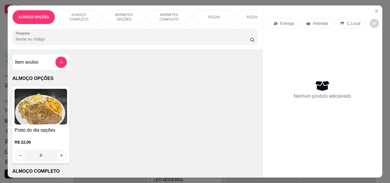
click at [78, 13] on p "ALMOÇO COMPLETO" at bounding box center [78, 17] width 33 height 9
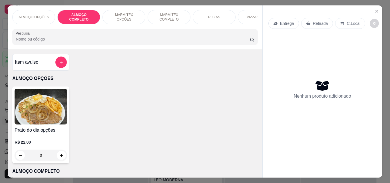
scroll to position [15, 0]
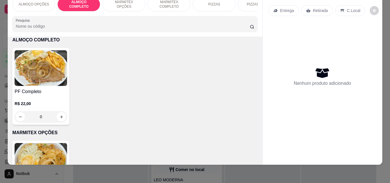
click at [52, 82] on img at bounding box center [41, 68] width 53 height 36
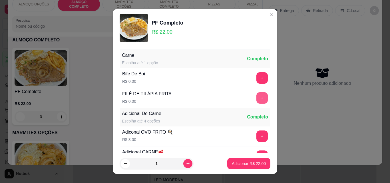
click at [256, 97] on button "+" at bounding box center [261, 97] width 11 height 11
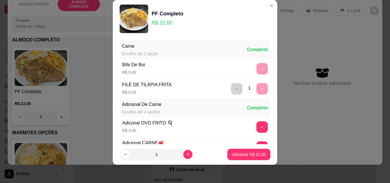
scroll to position [56, 0]
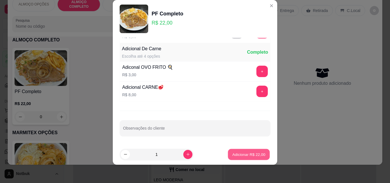
click at [244, 155] on p "Adicionar R$ 22,00" at bounding box center [248, 154] width 33 height 5
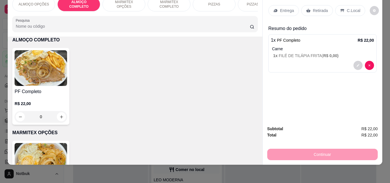
click at [347, 8] on p "C.Local" at bounding box center [353, 11] width 13 height 6
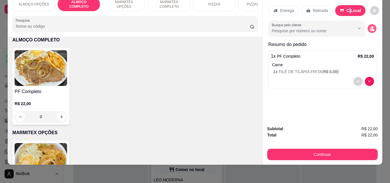
click at [370, 26] on icon "decrease-product-quantity" at bounding box center [372, 28] width 5 height 5
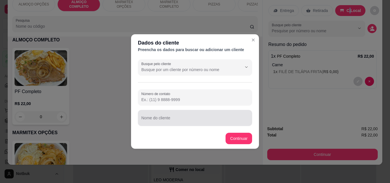
click at [206, 118] on input "Nome do cliente" at bounding box center [194, 120] width 107 height 6
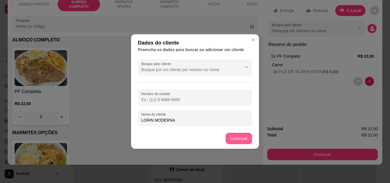
type input "LORIN MODERNA"
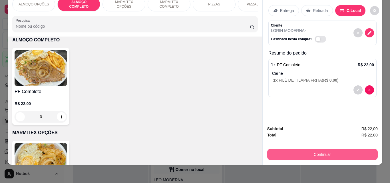
click at [300, 151] on button "Continuar" at bounding box center [322, 154] width 111 height 11
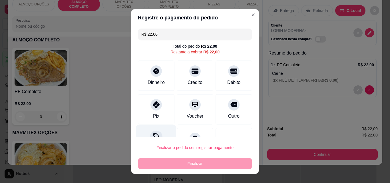
click at [151, 133] on div at bounding box center [156, 137] width 13 height 13
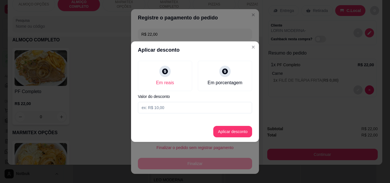
click at [182, 105] on input at bounding box center [195, 107] width 114 height 11
type input "2,00"
click at [240, 134] on button "Aplicar desconto" at bounding box center [232, 131] width 37 height 11
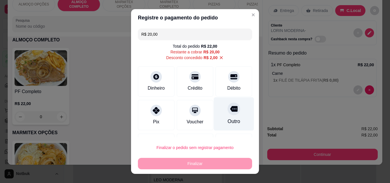
drag, startPoint x: 230, startPoint y: 95, endPoint x: 228, endPoint y: 107, distance: 12.1
click at [230, 100] on div "R$ 20,00 Total do pedido R$ 22,00 Restante a cobrar R$ 20,00 Desconto concedido…" at bounding box center [195, 81] width 128 height 111
click at [230, 108] on icon at bounding box center [233, 109] width 7 height 6
type input "R$ 0,00"
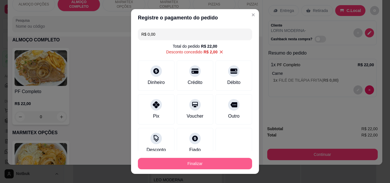
click at [204, 162] on button "Finalizar" at bounding box center [195, 163] width 114 height 11
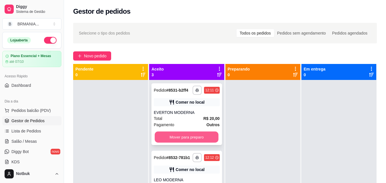
click at [193, 143] on button "Mover para preparo" at bounding box center [187, 137] width 64 height 11
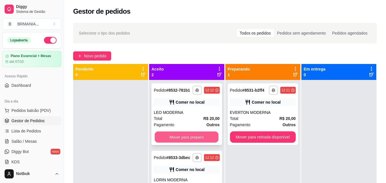
click at [192, 140] on button "Mover para preparo" at bounding box center [187, 137] width 64 height 11
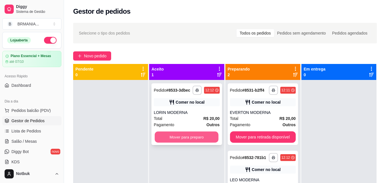
click at [190, 138] on button "Mover para preparo" at bounding box center [187, 137] width 64 height 11
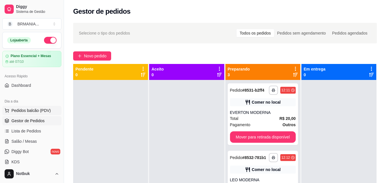
click at [44, 110] on span "Pedidos balcão (PDV)" at bounding box center [30, 111] width 39 height 6
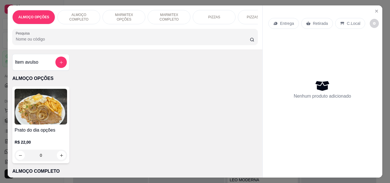
click at [155, 15] on p "MARMITEX COMPLETO" at bounding box center [169, 17] width 33 height 9
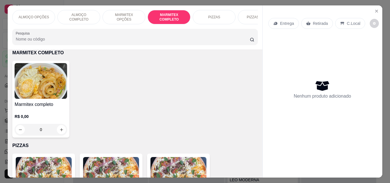
scroll to position [15, 0]
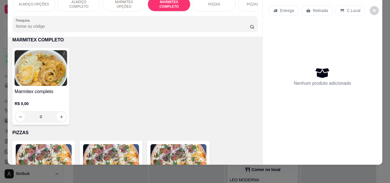
click at [51, 86] on div "Marmitex completo R$ 0,00 0" at bounding box center [40, 86] width 57 height 77
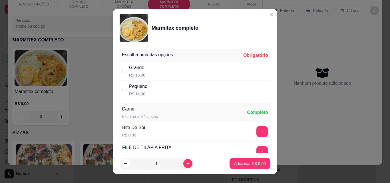
click at [169, 86] on div "Pequeno R$ 14,00" at bounding box center [195, 90] width 151 height 19
radio input "true"
click at [257, 129] on button "+" at bounding box center [262, 131] width 11 height 11
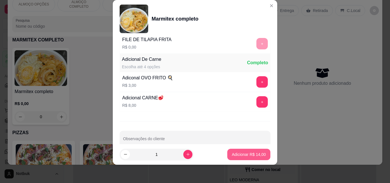
scroll to position [115, 0]
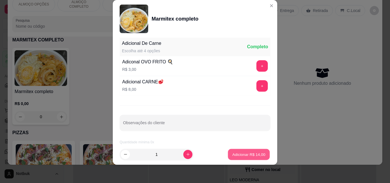
click at [246, 155] on p "Adicionar R$ 14,00" at bounding box center [248, 154] width 33 height 5
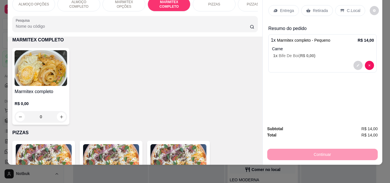
click at [285, 8] on p "Entrega" at bounding box center [287, 11] width 14 height 6
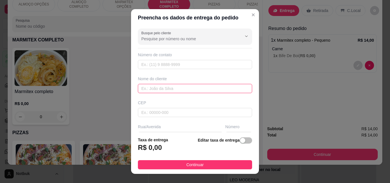
click at [176, 88] on input "text" at bounding box center [195, 88] width 114 height 9
type input "JEFERSON"
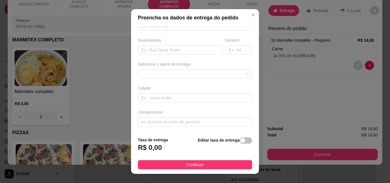
scroll to position [86, 0]
click at [238, 73] on div at bounding box center [195, 74] width 114 height 9
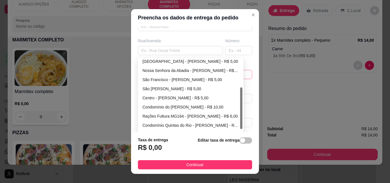
scroll to position [55, 0]
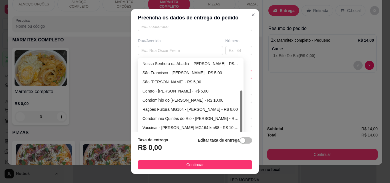
drag, startPoint x: 239, startPoint y: 96, endPoint x: 238, endPoint y: 132, distance: 35.7
click at [240, 132] on div at bounding box center [241, 95] width 2 height 73
click at [188, 109] on div "Rações Fultura MG164 - Martinho Campos - R$ 6,00" at bounding box center [191, 109] width 97 height 6
type input "[PERSON_NAME]"
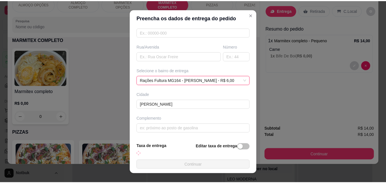
scroll to position [86, 0]
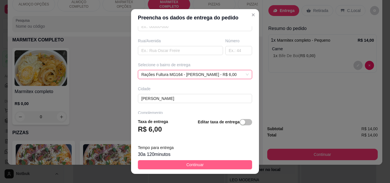
click at [191, 166] on span "Continuar" at bounding box center [194, 165] width 17 height 6
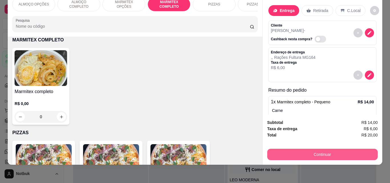
click at [279, 149] on button "Continuar" at bounding box center [322, 154] width 111 height 11
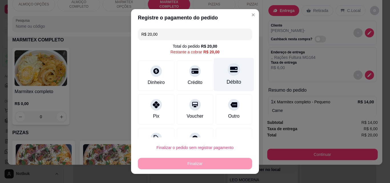
click at [221, 78] on div "Débito" at bounding box center [234, 74] width 40 height 33
type input "R$ 0,00"
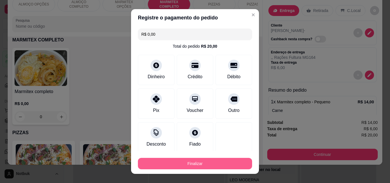
click at [195, 166] on button "Finalizar" at bounding box center [195, 163] width 114 height 11
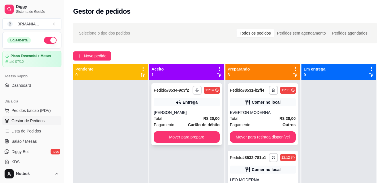
click at [192, 90] on button "button" at bounding box center [196, 90] width 9 height 9
click at [184, 109] on button "IMPRESSORA" at bounding box center [177, 110] width 41 height 9
click at [196, 92] on button "button" at bounding box center [196, 90] width 9 height 9
click at [191, 107] on body "**********" at bounding box center [193, 91] width 386 height 183
click at [191, 107] on button "IMPRESSORA" at bounding box center [177, 110] width 41 height 9
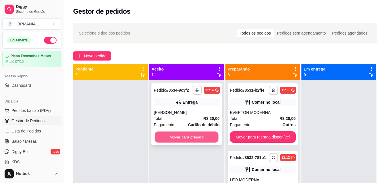
click at [177, 139] on button "Mover para preparo" at bounding box center [187, 137] width 64 height 11
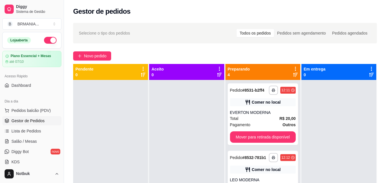
drag, startPoint x: 177, startPoint y: 139, endPoint x: 205, endPoint y: 147, distance: 28.6
click at [205, 147] on div at bounding box center [186, 171] width 75 height 183
click at [242, 136] on button "Mover para retirada disponível" at bounding box center [263, 136] width 66 height 11
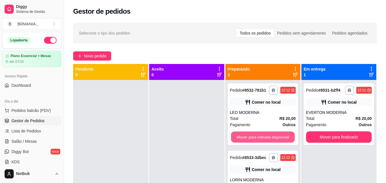
click at [248, 137] on button "Mover para retirada disponível" at bounding box center [263, 137] width 64 height 11
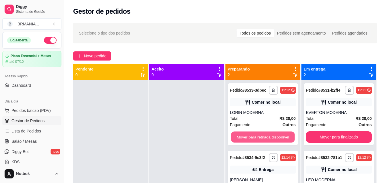
click at [248, 137] on button "Mover para retirada disponível" at bounding box center [263, 137] width 64 height 11
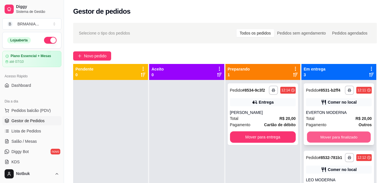
click at [328, 141] on button "Mover para finalizado" at bounding box center [339, 137] width 64 height 11
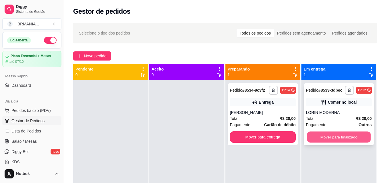
click at [328, 139] on button "Mover para finalizado" at bounding box center [339, 137] width 64 height 11
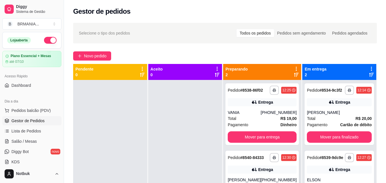
click at [271, 172] on div "Entrega" at bounding box center [262, 170] width 69 height 8
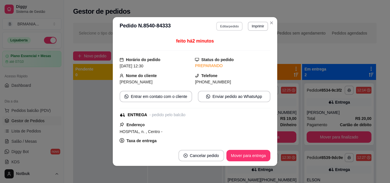
click at [233, 26] on button "Editar pedido" at bounding box center [229, 26] width 27 height 9
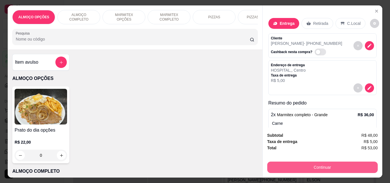
click at [323, 166] on button "Continuar" at bounding box center [322, 167] width 111 height 11
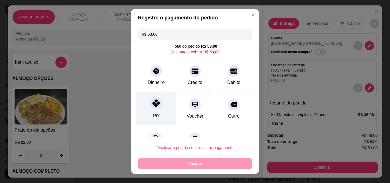
click at [153, 102] on icon at bounding box center [156, 102] width 7 height 7
type input "R$ 0,00"
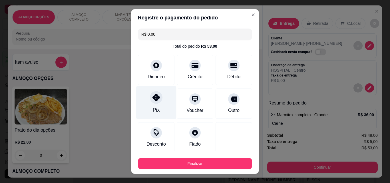
click at [161, 111] on div "Pix" at bounding box center [156, 102] width 40 height 33
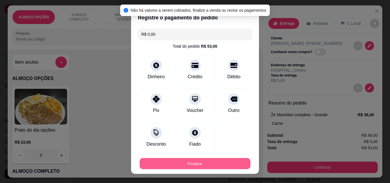
click at [207, 165] on button "Finalizar" at bounding box center [195, 163] width 111 height 11
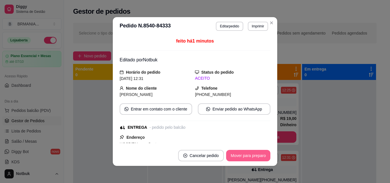
click at [234, 159] on button "Mover para preparo" at bounding box center [248, 155] width 44 height 11
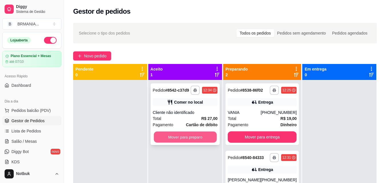
click at [204, 138] on button "Mover para preparo" at bounding box center [185, 137] width 63 height 11
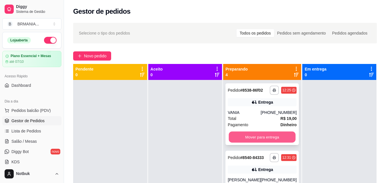
click at [255, 136] on button "Mover para entrega" at bounding box center [262, 137] width 67 height 11
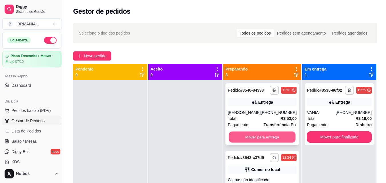
click at [261, 142] on button "Mover para entrega" at bounding box center [262, 137] width 67 height 11
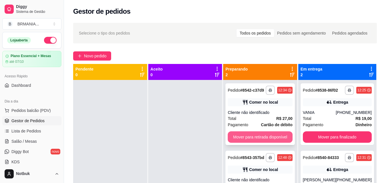
click at [262, 139] on button "Mover para retirada disponível" at bounding box center [260, 136] width 65 height 11
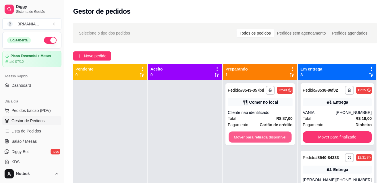
click at [262, 139] on button "Mover para retirada disponível" at bounding box center [260, 137] width 63 height 11
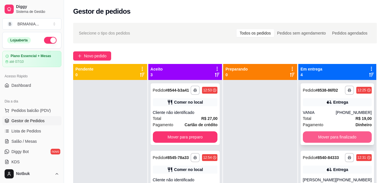
click at [306, 143] on button "Mover para finalizado" at bounding box center [337, 136] width 69 height 11
click at [312, 141] on button "Mover para finalizado" at bounding box center [337, 136] width 69 height 11
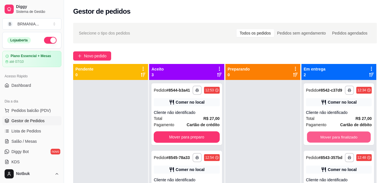
click at [312, 140] on button "Mover para finalizado" at bounding box center [339, 137] width 64 height 11
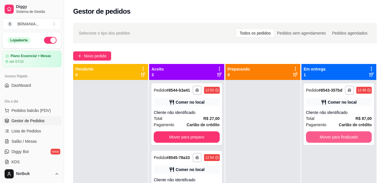
click at [312, 140] on button "Mover para finalizado" at bounding box center [339, 136] width 66 height 11
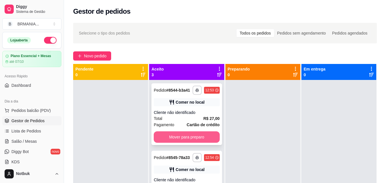
click at [201, 143] on button "Mover para preparo" at bounding box center [187, 136] width 66 height 11
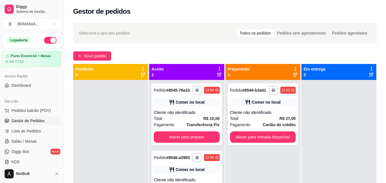
click at [201, 143] on div "**********" at bounding box center [186, 114] width 70 height 62
click at [209, 135] on button "Mover para preparo" at bounding box center [187, 136] width 66 height 11
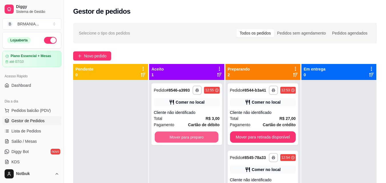
click at [209, 135] on button "Mover para preparo" at bounding box center [187, 137] width 64 height 11
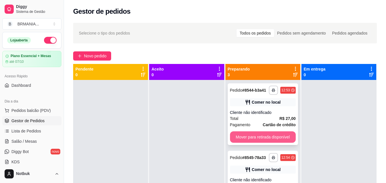
click at [243, 139] on button "Mover para retirada disponível" at bounding box center [263, 136] width 66 height 11
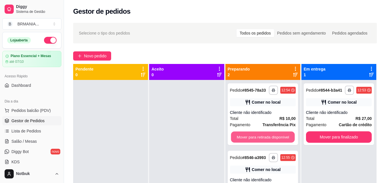
click at [243, 139] on button "Mover para retirada disponível" at bounding box center [263, 137] width 64 height 11
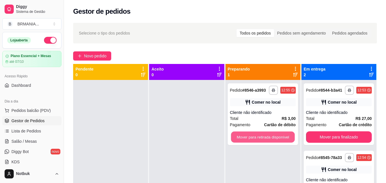
click at [243, 139] on button "Mover para retirada disponível" at bounding box center [263, 137] width 64 height 11
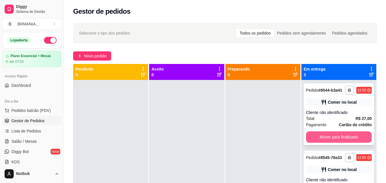
click at [326, 143] on button "Mover para finalizado" at bounding box center [339, 136] width 66 height 11
click at [326, 139] on button "Mover para finalizado" at bounding box center [339, 137] width 64 height 11
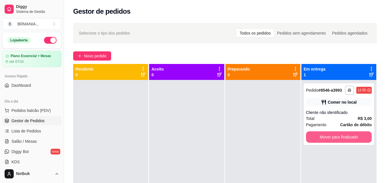
click at [325, 138] on button "Mover para finalizado" at bounding box center [339, 136] width 66 height 11
